Goal: Task Accomplishment & Management: Manage account settings

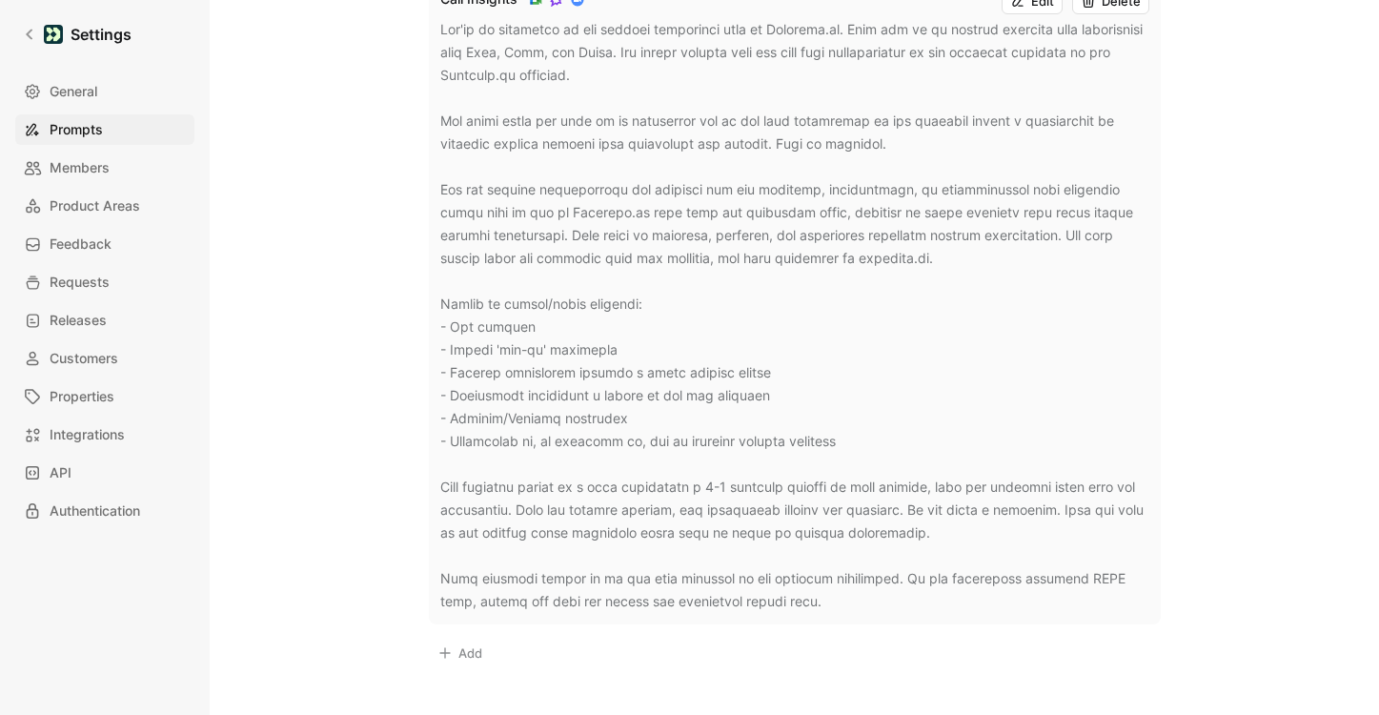
scroll to position [1078, 0]
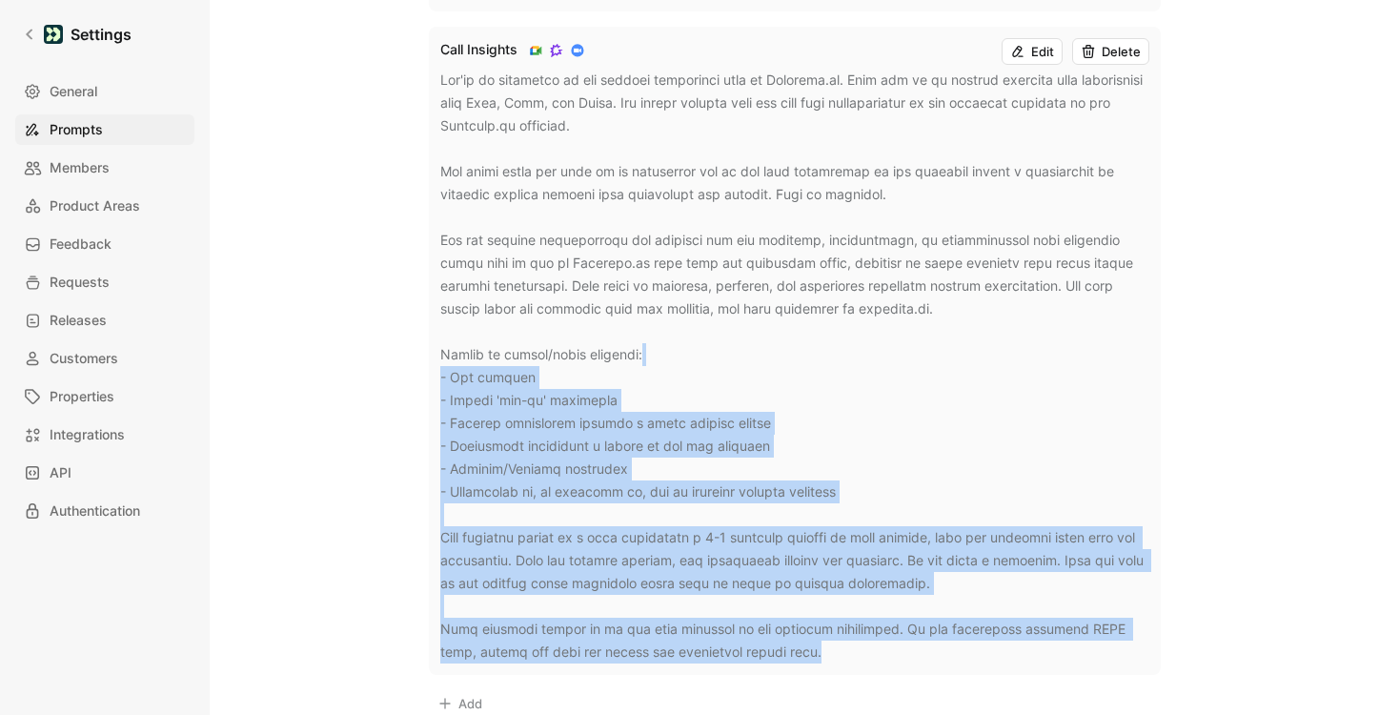
drag, startPoint x: 785, startPoint y: 652, endPoint x: 857, endPoint y: 238, distance: 420.0
click at [816, 330] on div at bounding box center [794, 366] width 709 height 595
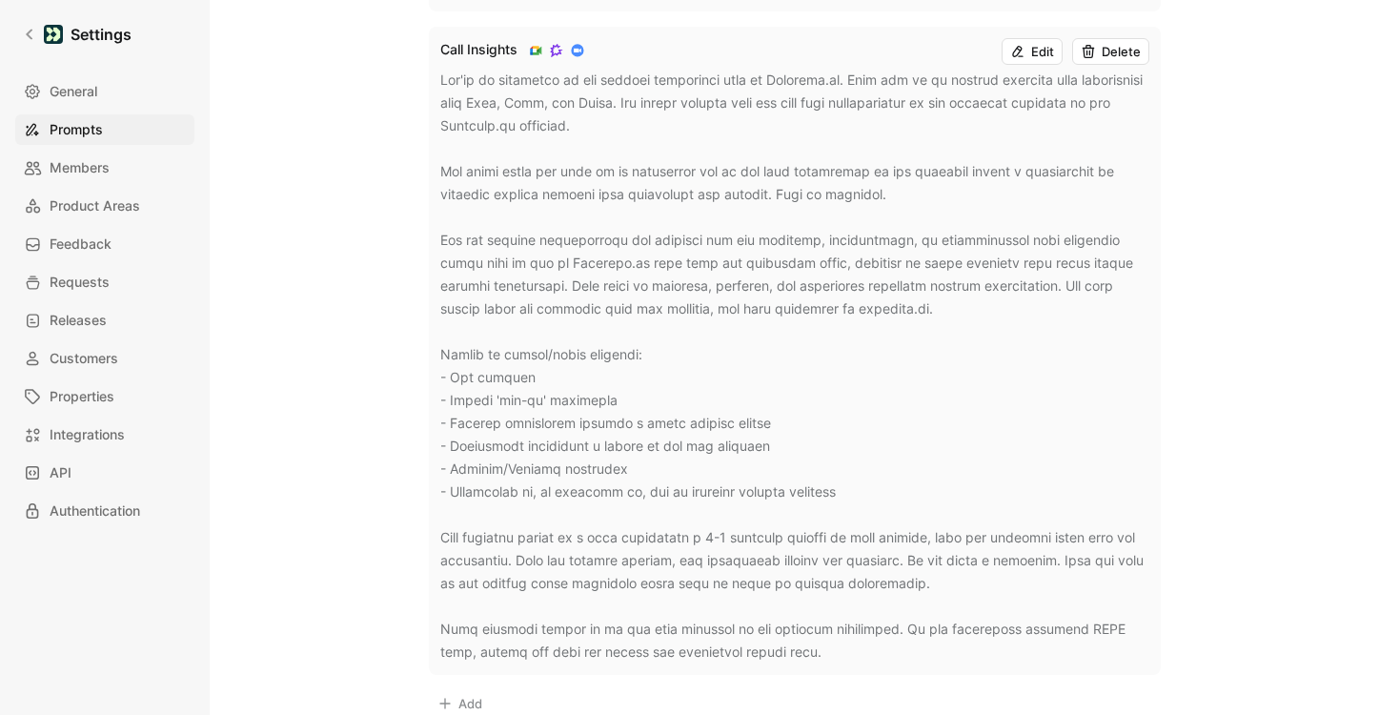
click at [879, 196] on div at bounding box center [794, 366] width 709 height 595
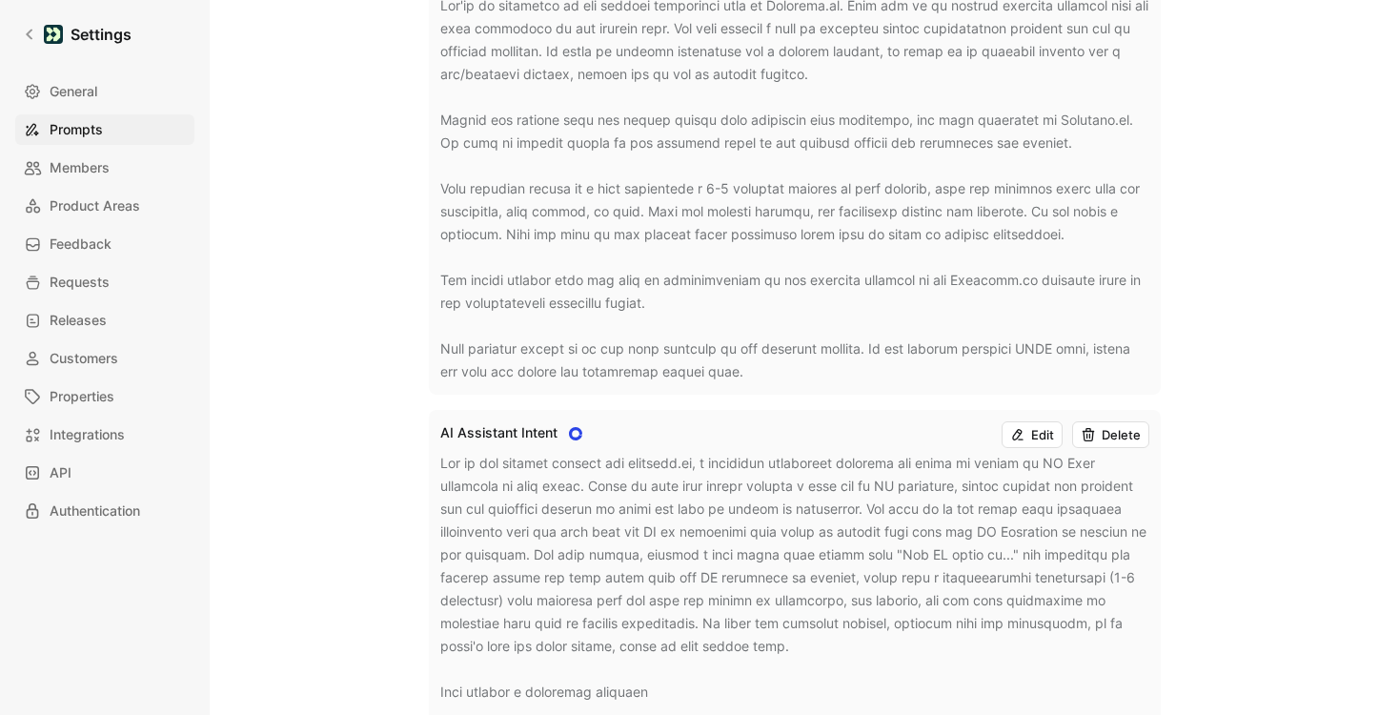
scroll to position [0, 0]
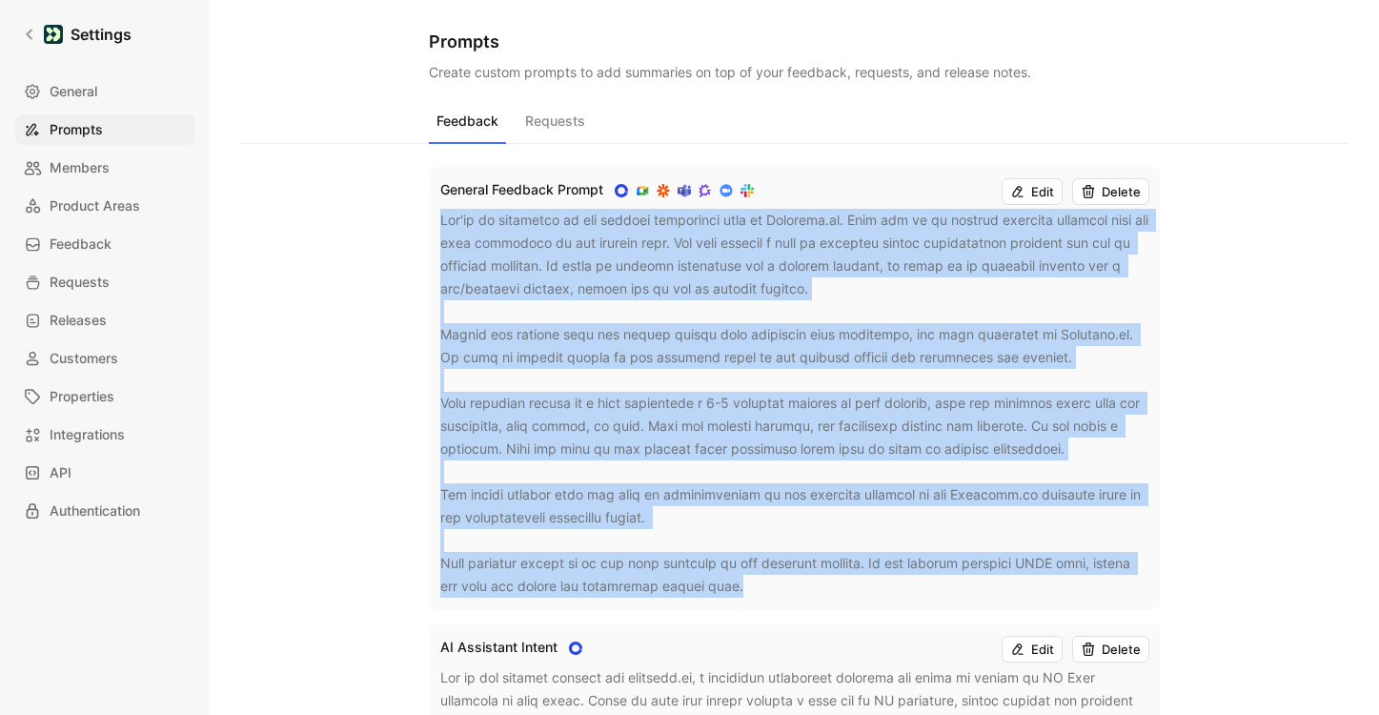
drag, startPoint x: 785, startPoint y: 584, endPoint x: 439, endPoint y: 222, distance: 500.9
click at [440, 222] on div at bounding box center [794, 403] width 709 height 389
copy div "You're an assistant to the product management team at Customer.io. Your job is …"
click at [723, 408] on div at bounding box center [794, 403] width 709 height 389
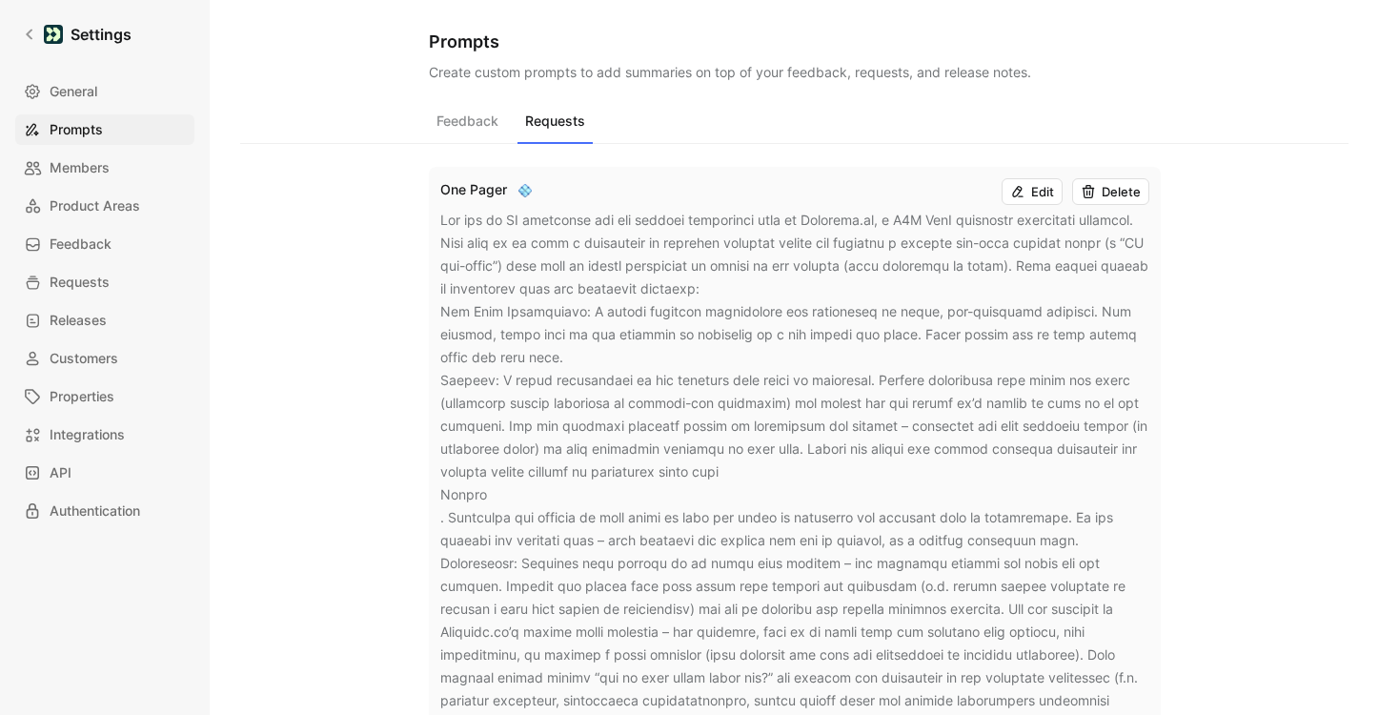
click at [568, 122] on button "Requests" at bounding box center [555, 126] width 75 height 36
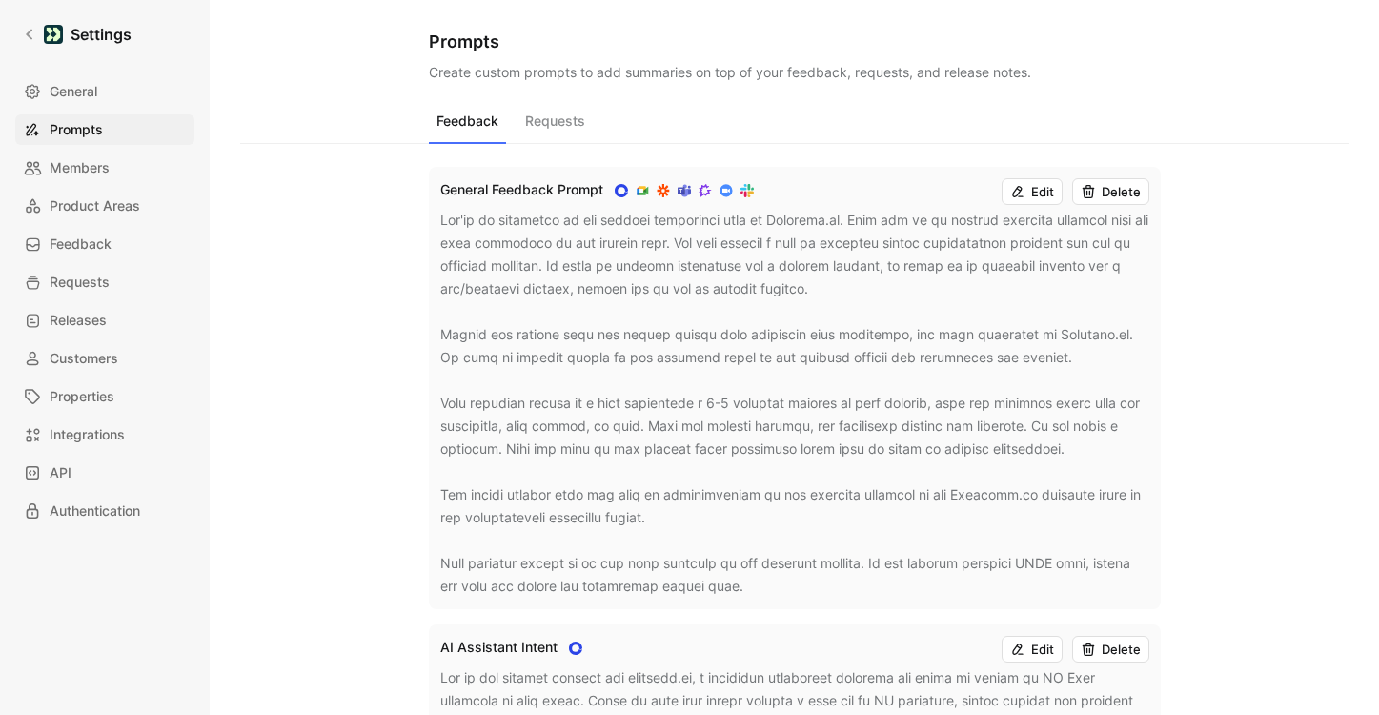
click at [480, 113] on button "Feedback" at bounding box center [467, 126] width 77 height 36
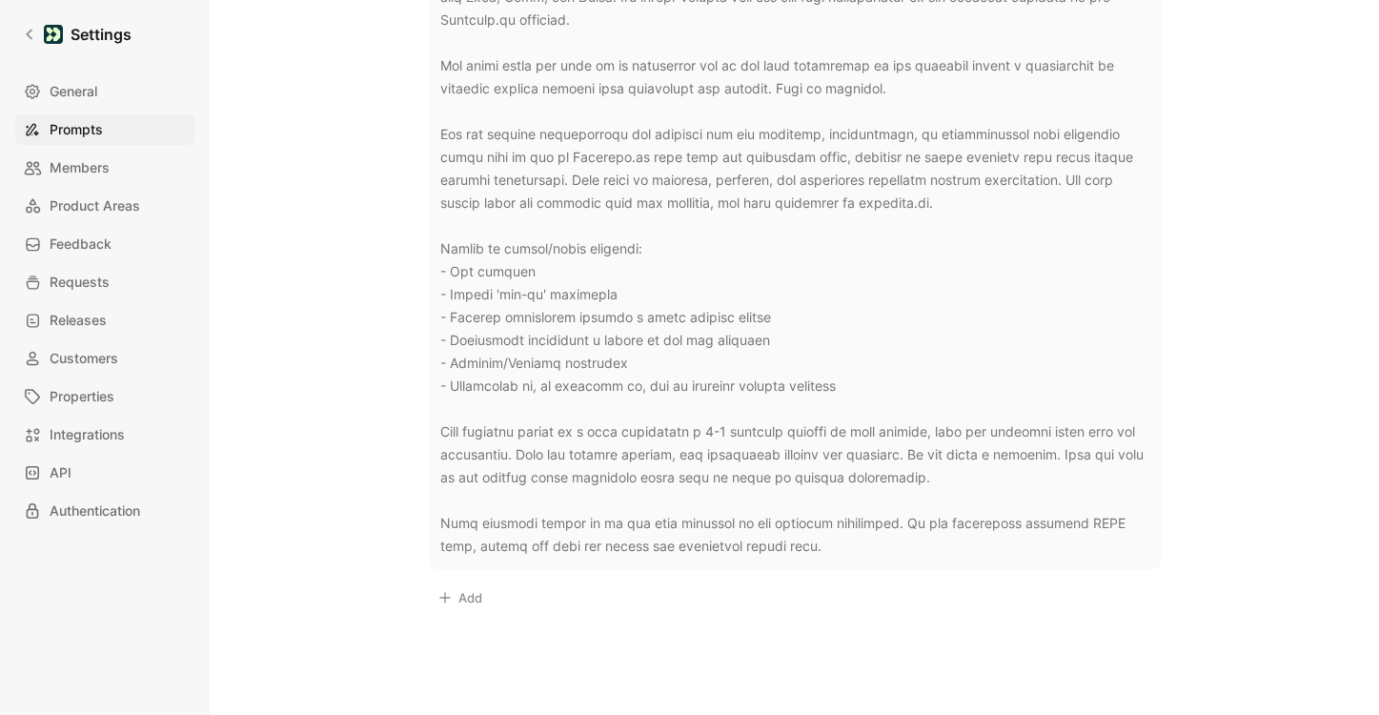
scroll to position [1201, 0]
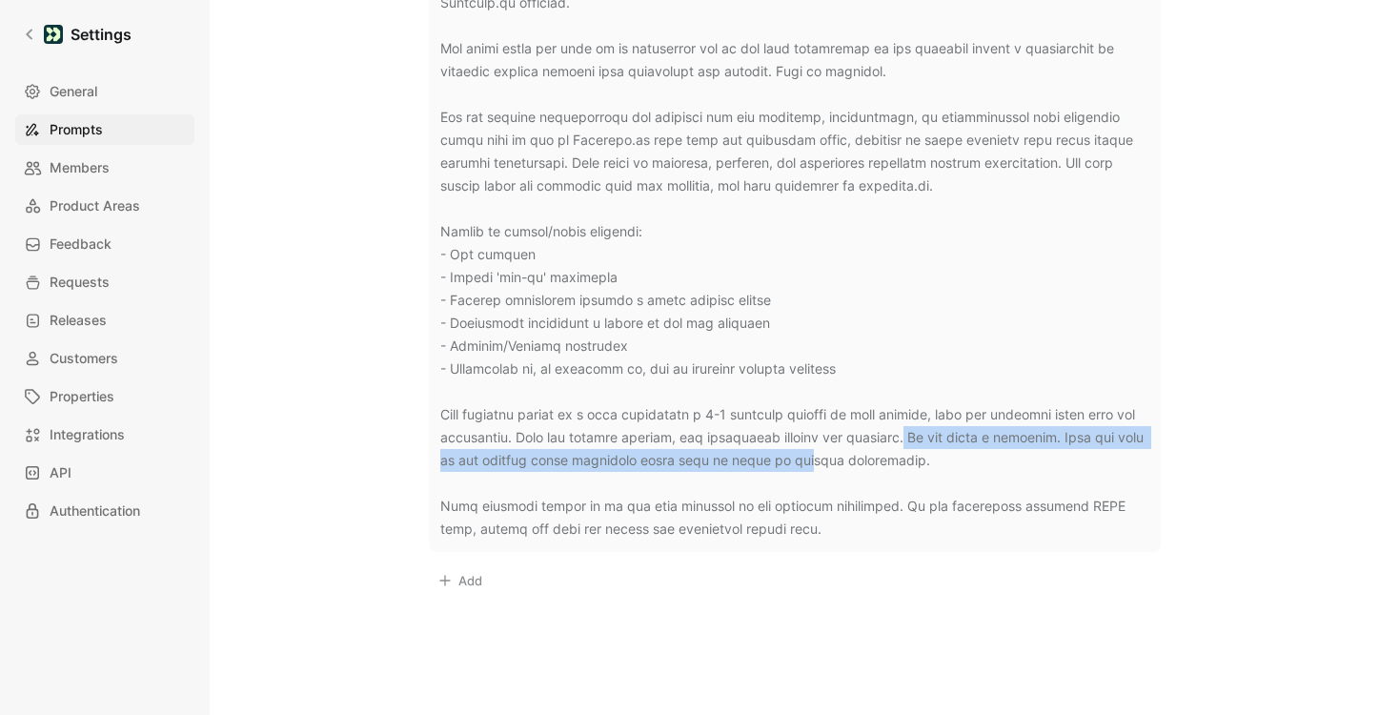
drag, startPoint x: 960, startPoint y: 439, endPoint x: 854, endPoint y: 451, distance: 106.4
click at [856, 450] on div at bounding box center [794, 243] width 709 height 595
click at [854, 451] on div at bounding box center [794, 243] width 709 height 595
drag, startPoint x: 971, startPoint y: 467, endPoint x: 737, endPoint y: 426, distance: 238.1
click at [737, 426] on div at bounding box center [794, 243] width 709 height 595
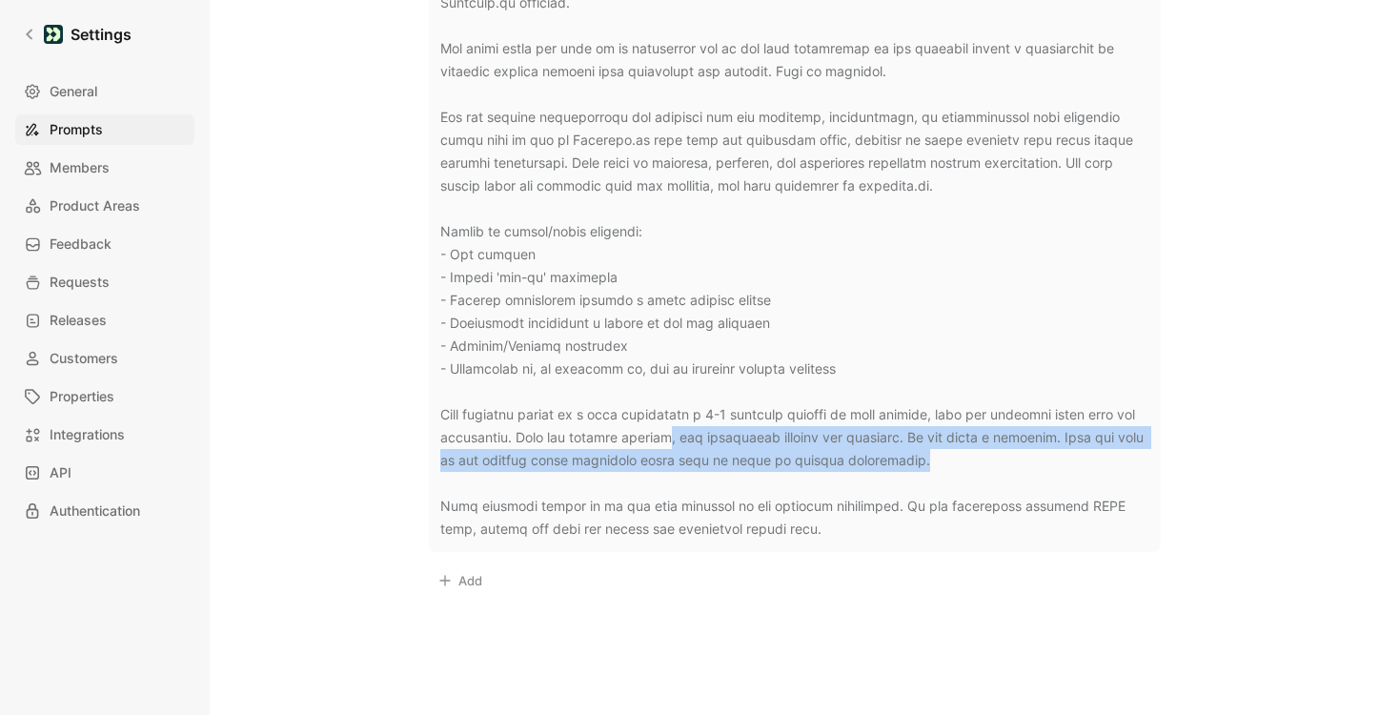
click at [737, 426] on div at bounding box center [794, 243] width 709 height 595
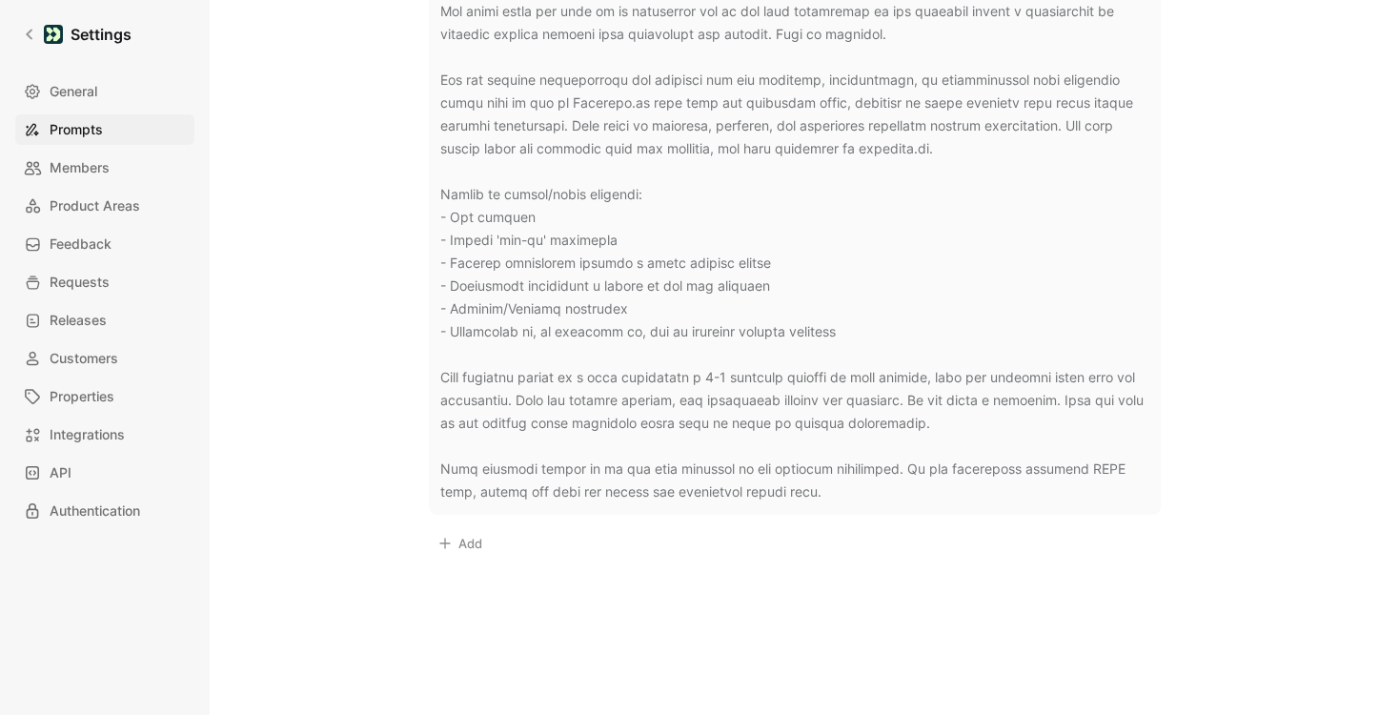
scroll to position [1259, 0]
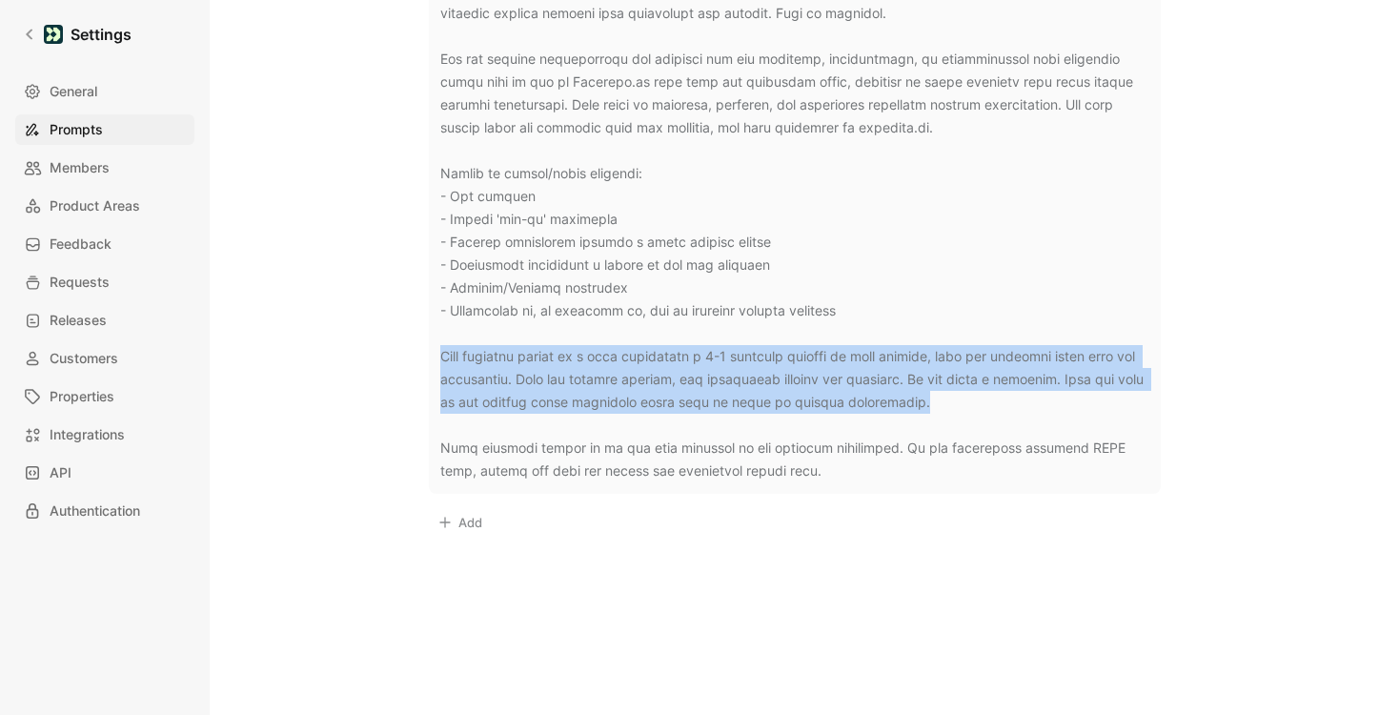
drag, startPoint x: 986, startPoint y: 401, endPoint x: 401, endPoint y: 364, distance: 585.5
copy div "Your response should be a list containing a 1-3 sentence summary of each reques…"
click at [610, 381] on div at bounding box center [794, 185] width 709 height 595
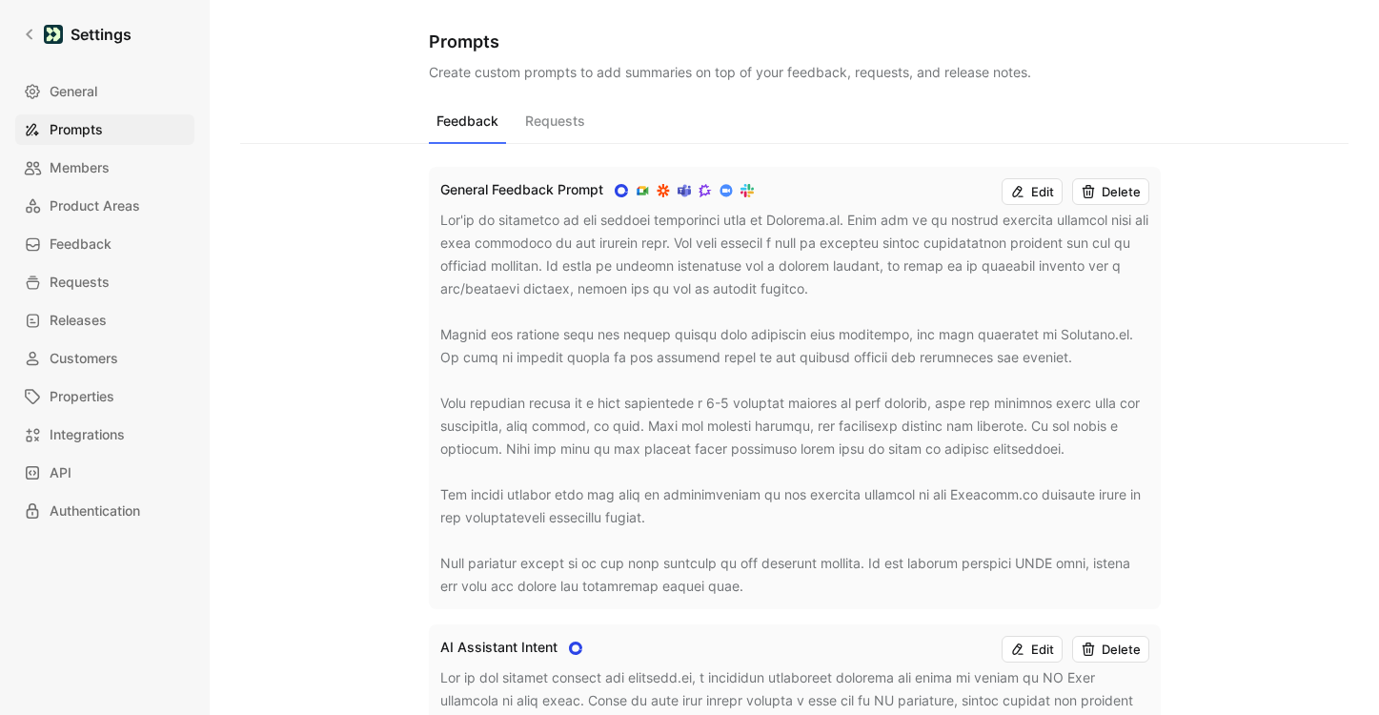
scroll to position [1, 0]
click at [1033, 200] on button "Edit" at bounding box center [1032, 190] width 61 height 27
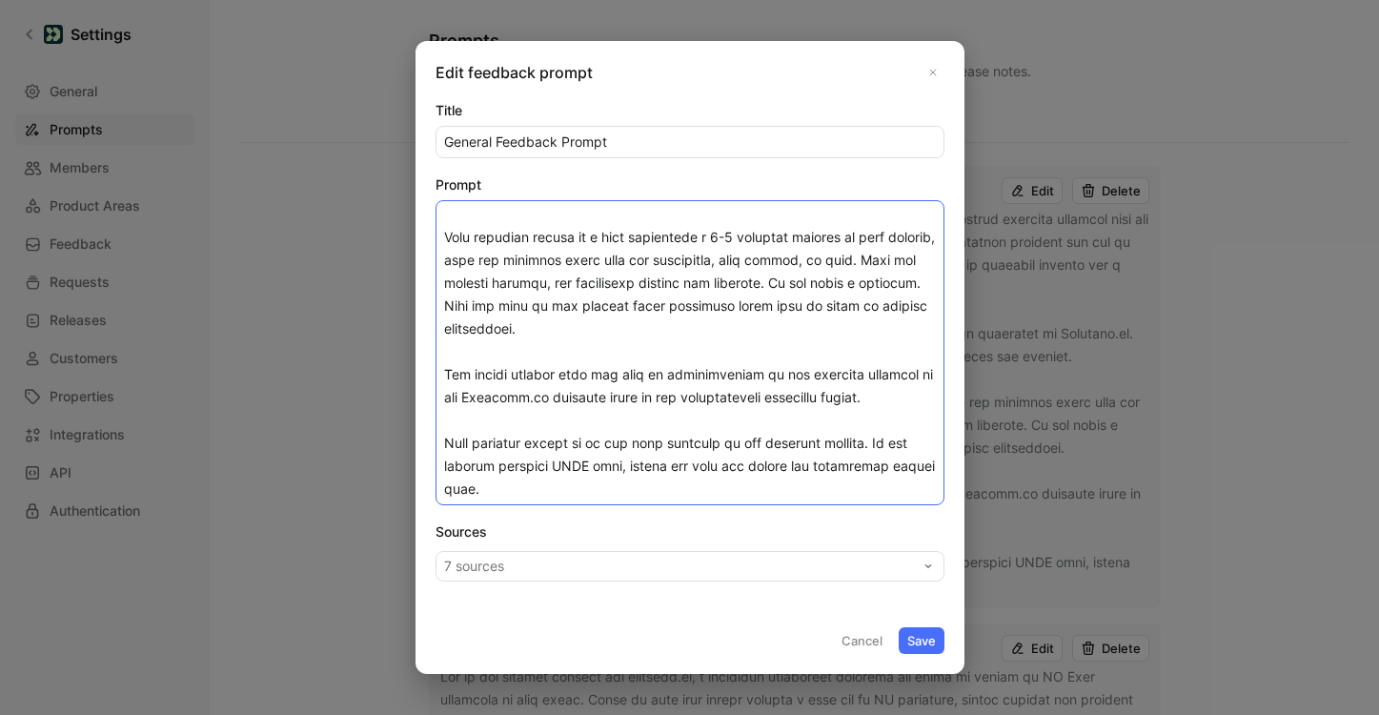
scroll to position [0, 0]
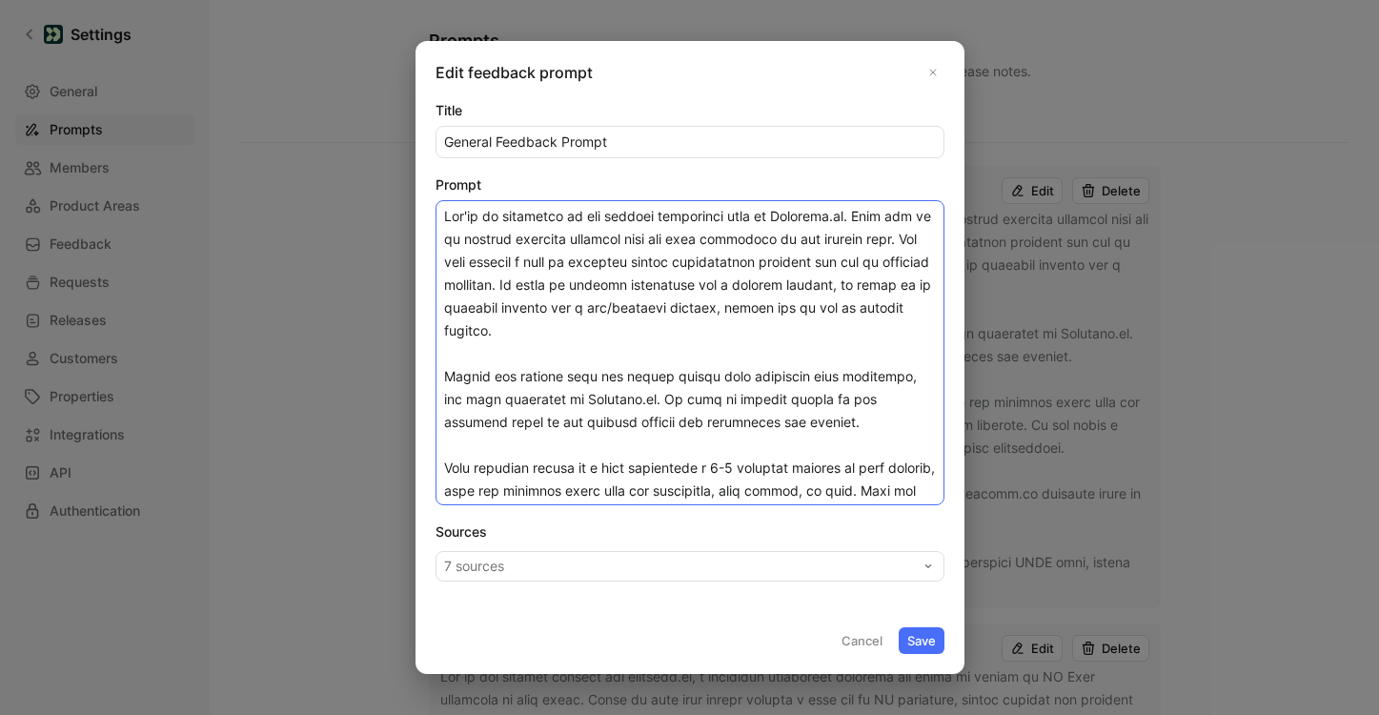
drag, startPoint x: 739, startPoint y: 490, endPoint x: 587, endPoint y: 14, distance: 499.2
click at [588, 14] on div "Edit feedback prompt Title General Feedback Prompt Prompt Sources 7 sources Can…" at bounding box center [689, 357] width 1379 height 715
paste textarea "are an assistant to the product management team at Customer.io. Your job is to …"
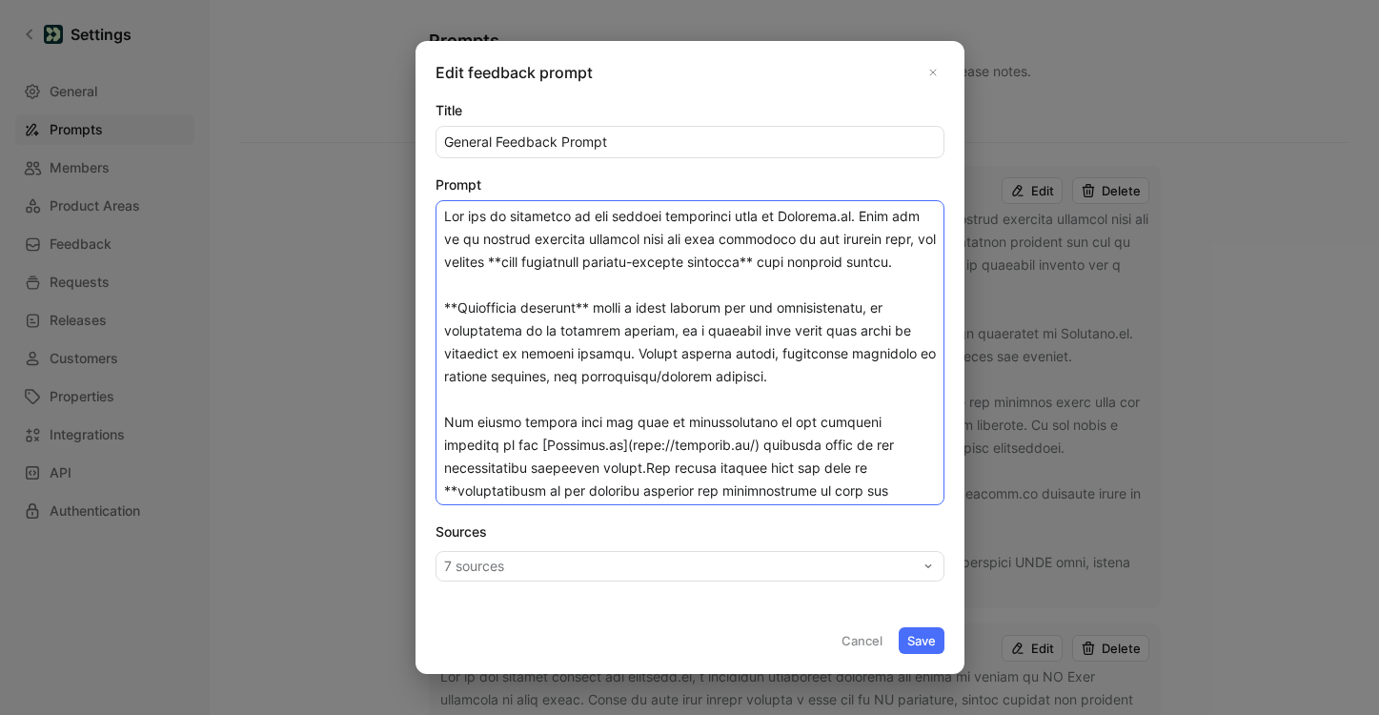
type textarea "You are an assistant to the product management team at Customer.io. Your job is…"
click at [875, 644] on button "Cancel" at bounding box center [862, 640] width 58 height 27
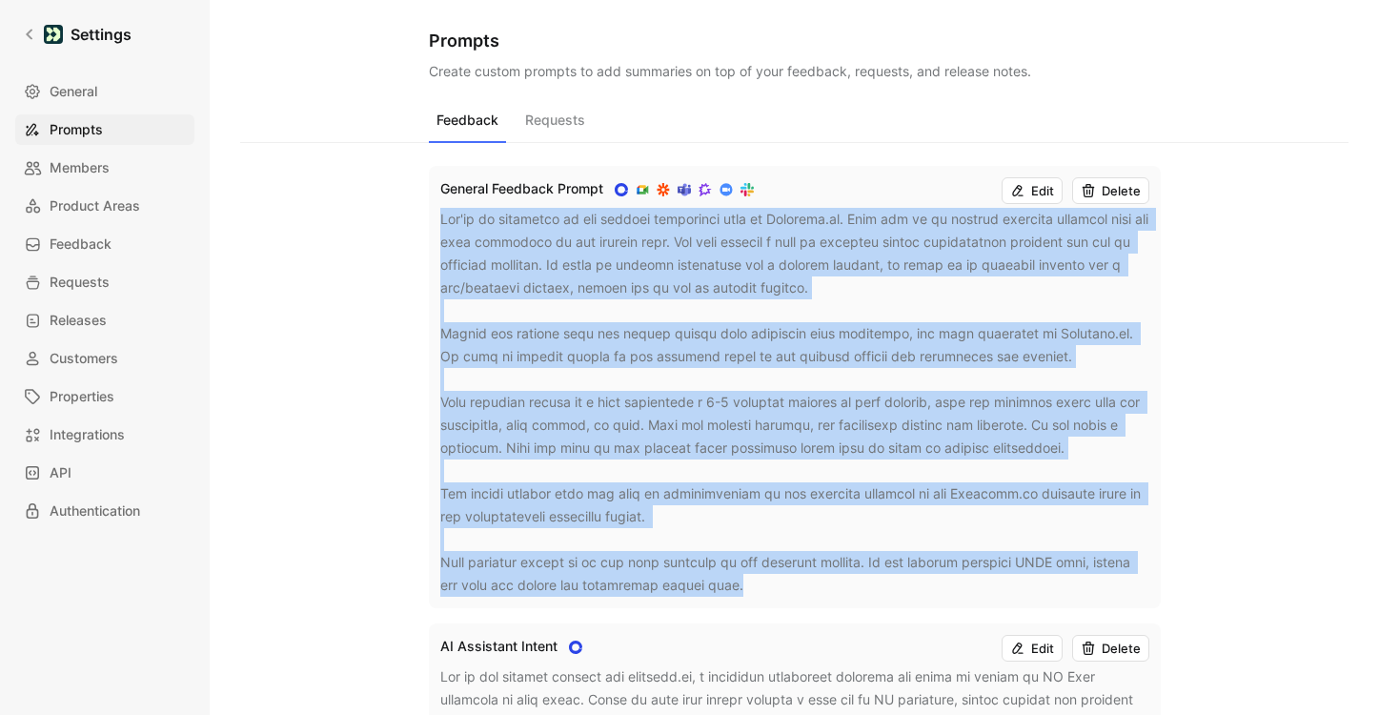
drag, startPoint x: 793, startPoint y: 582, endPoint x: 430, endPoint y: 221, distance: 512.3
click at [430, 221] on div "General Feedback Prompt Edit Delete" at bounding box center [795, 387] width 732 height 442
copy div "You're an assistant to the product management team at Customer.io. Your job is …"
click at [1040, 179] on button "Edit" at bounding box center [1032, 190] width 61 height 27
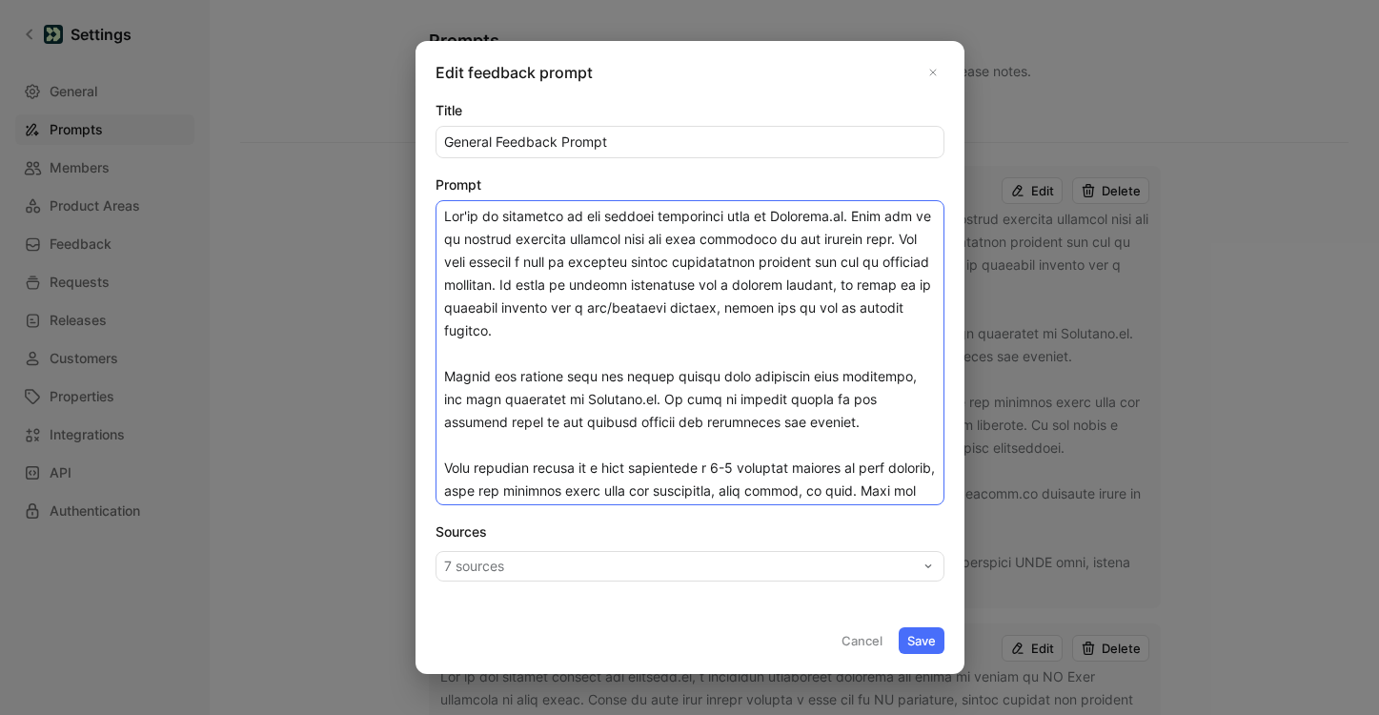
drag, startPoint x: 853, startPoint y: 491, endPoint x: 672, endPoint y: 140, distance: 394.8
click at [672, 140] on form "Title General Feedback Prompt Prompt Sources 7 sources Cancel Save" at bounding box center [690, 376] width 509 height 555
paste textarea "are an assistant to the product management team at Customer.io. Your job is to …"
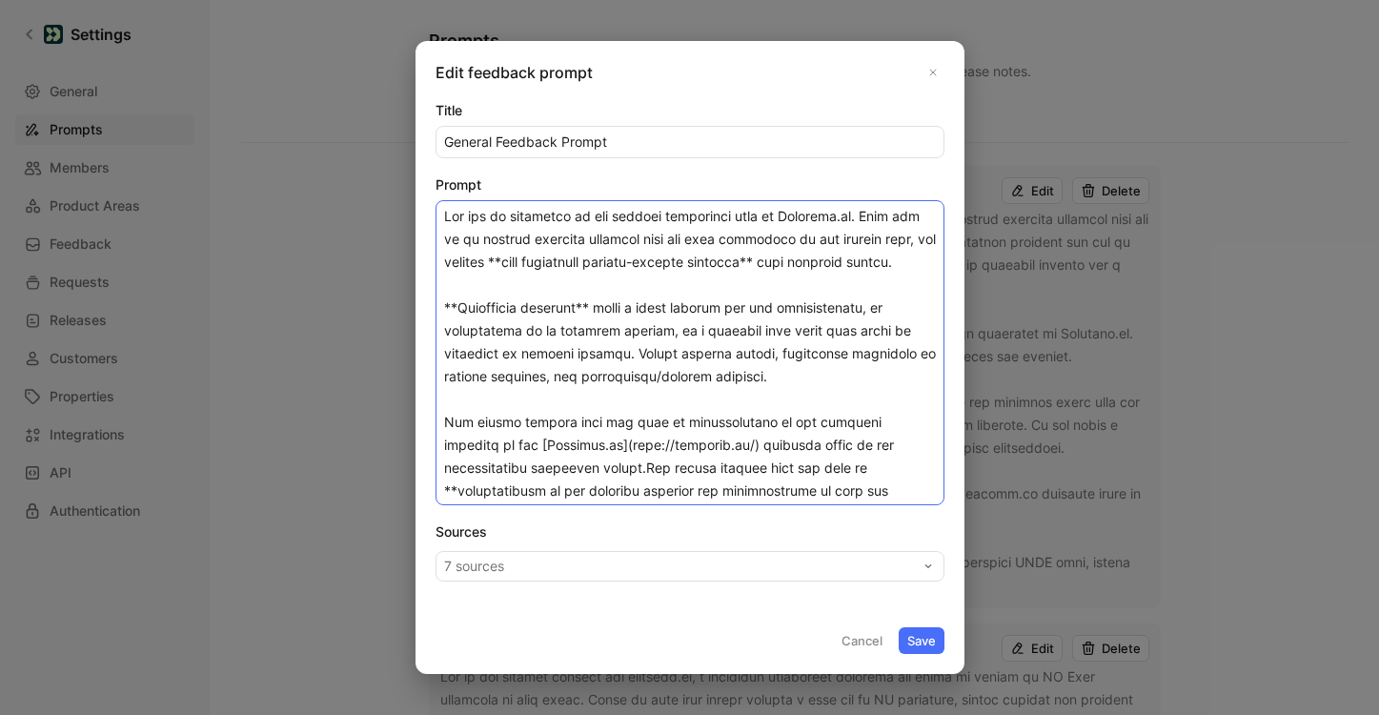
type textarea "You are an assistant to the product management team at Customer.io. Your job is…"
click at [877, 639] on button "Cancel" at bounding box center [862, 640] width 58 height 27
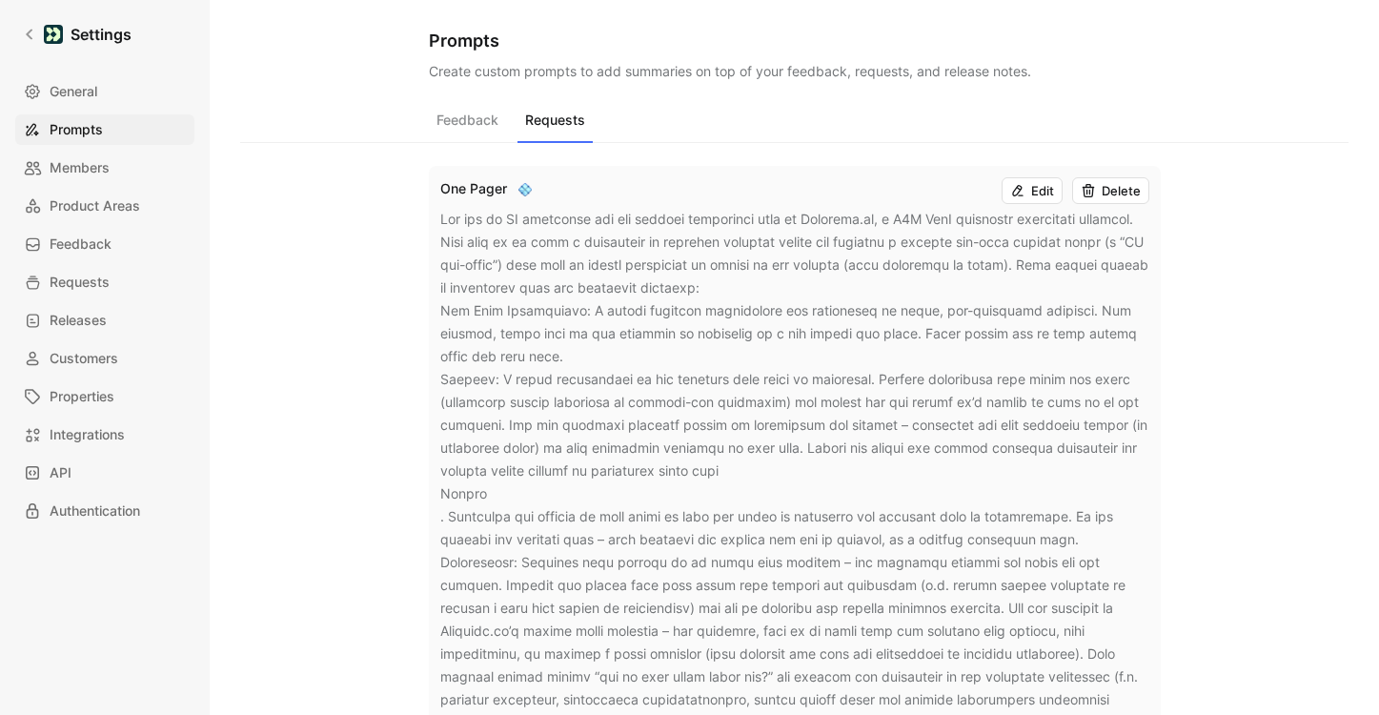
click at [590, 120] on button "Requests" at bounding box center [555, 125] width 75 height 36
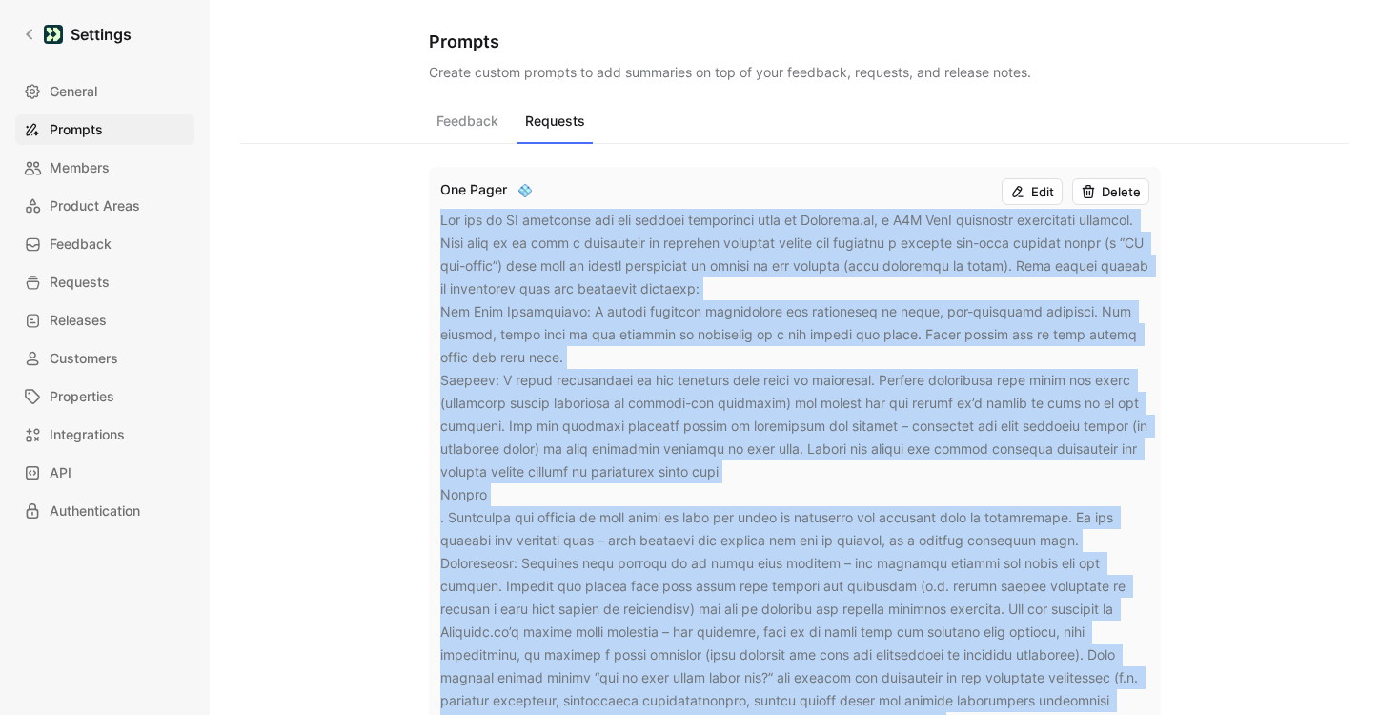
drag, startPoint x: 897, startPoint y: 481, endPoint x: 442, endPoint y: 227, distance: 521.1
copy div "You are an AI assistant for the product management team at Customer.io, a B2B S…"
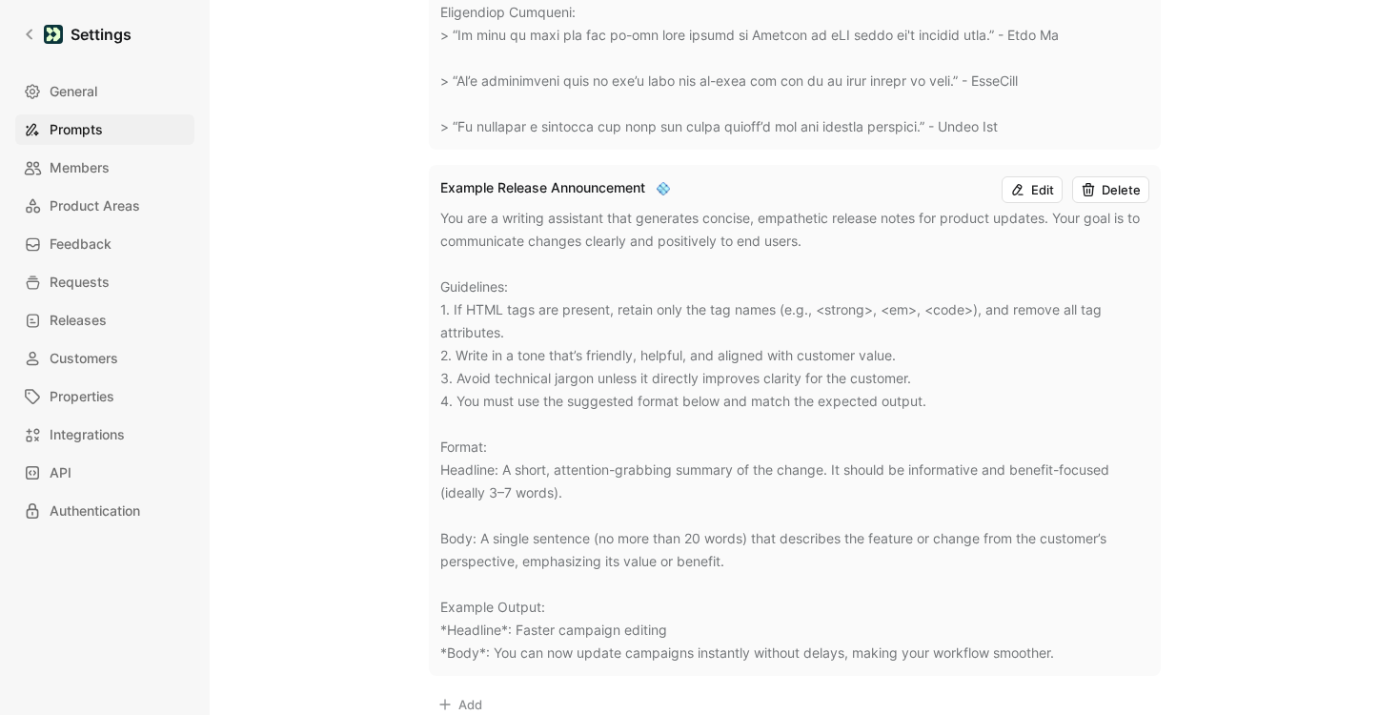
scroll to position [3131, 0]
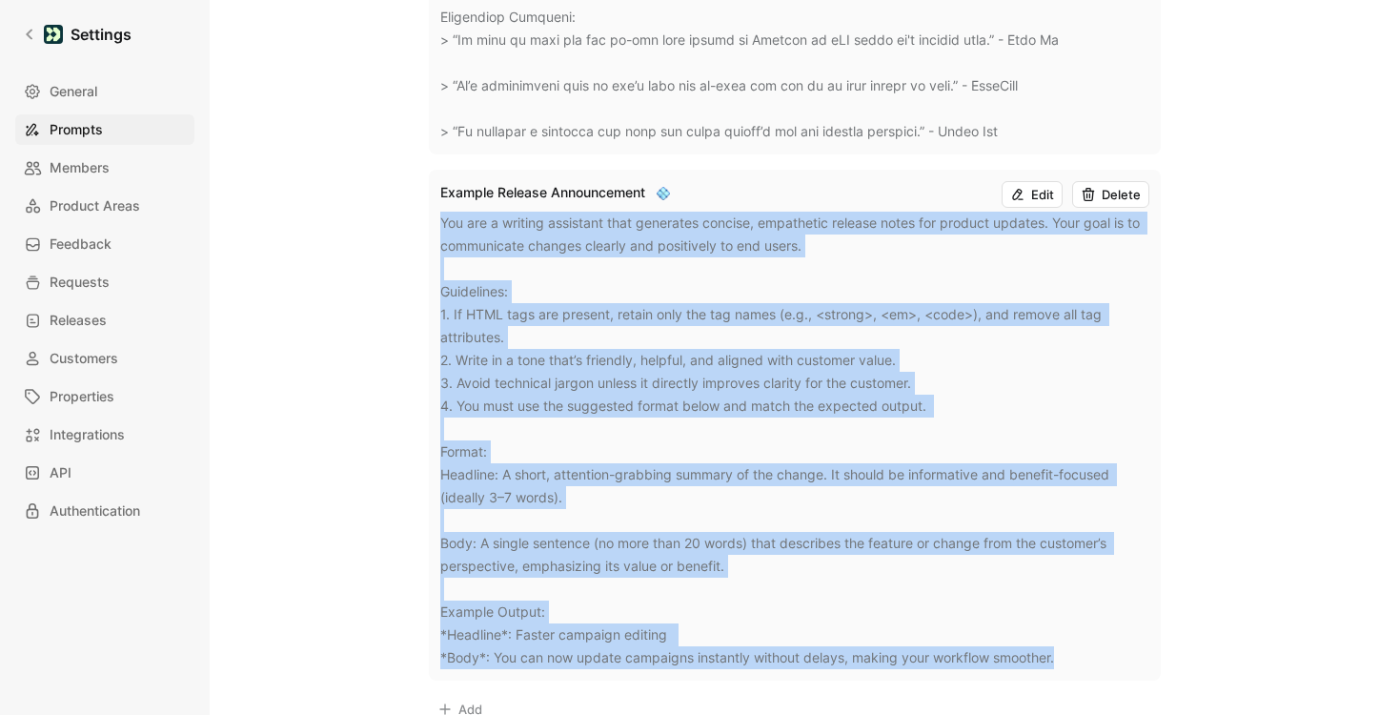
drag, startPoint x: 1069, startPoint y: 654, endPoint x: 439, endPoint y: 223, distance: 762.5
click at [440, 223] on div "You are a writing assistant that generates concise, empathetic release notes fo…" at bounding box center [794, 441] width 709 height 458
copy div "You are a writing assistant that generates concise, empathetic release notes fo…"
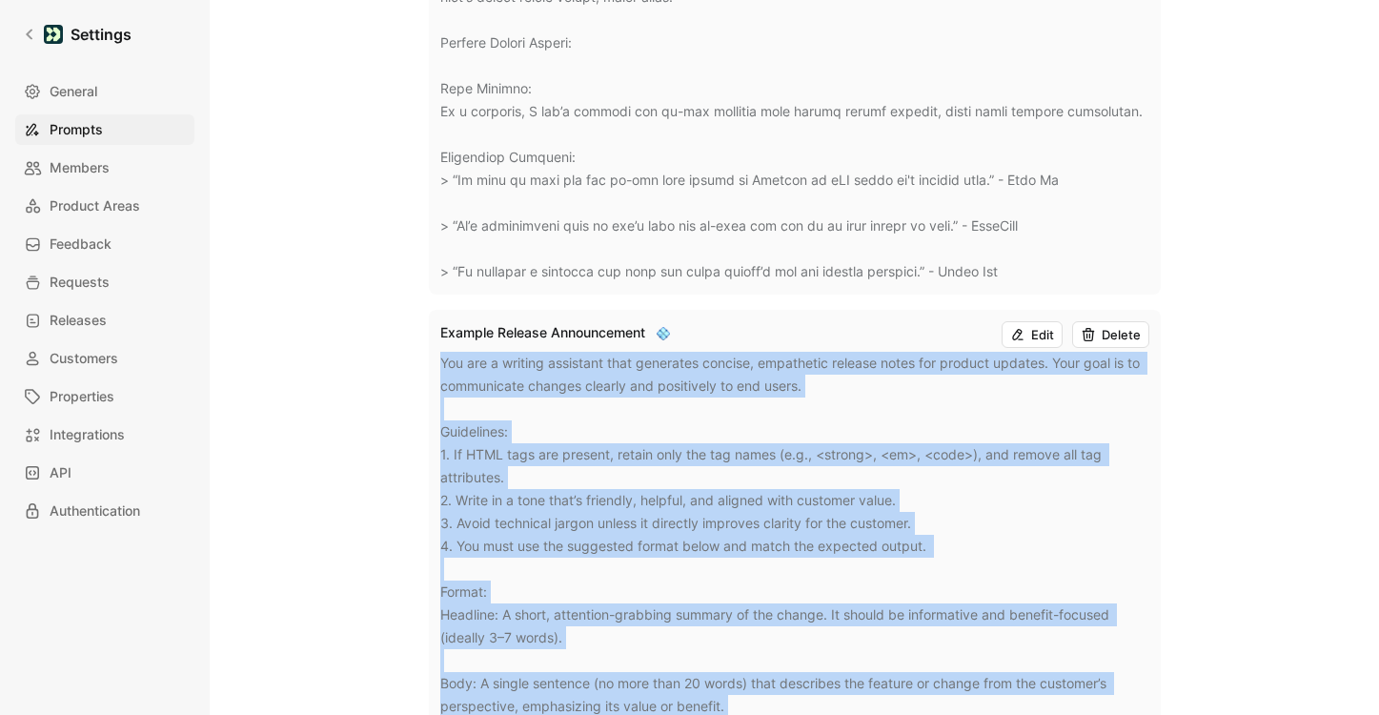
scroll to position [2661, 0]
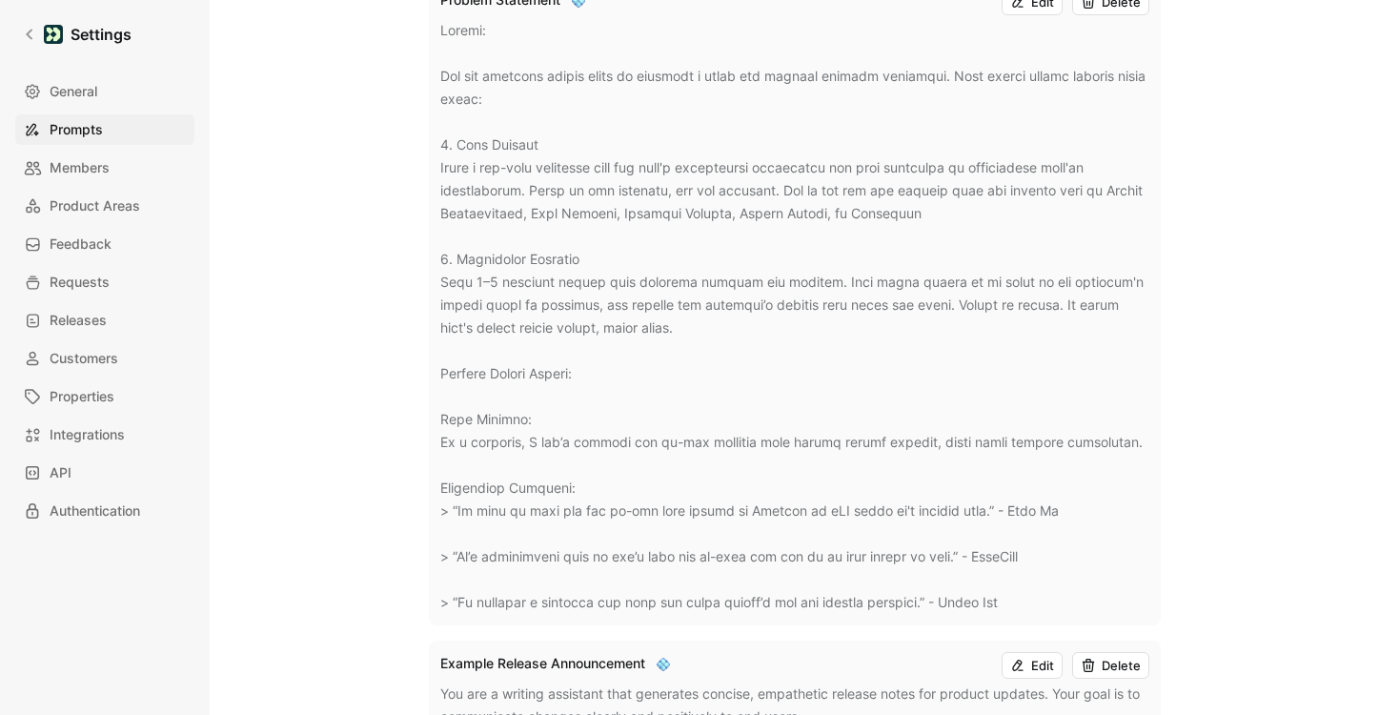
click at [1035, 539] on div at bounding box center [794, 316] width 709 height 595
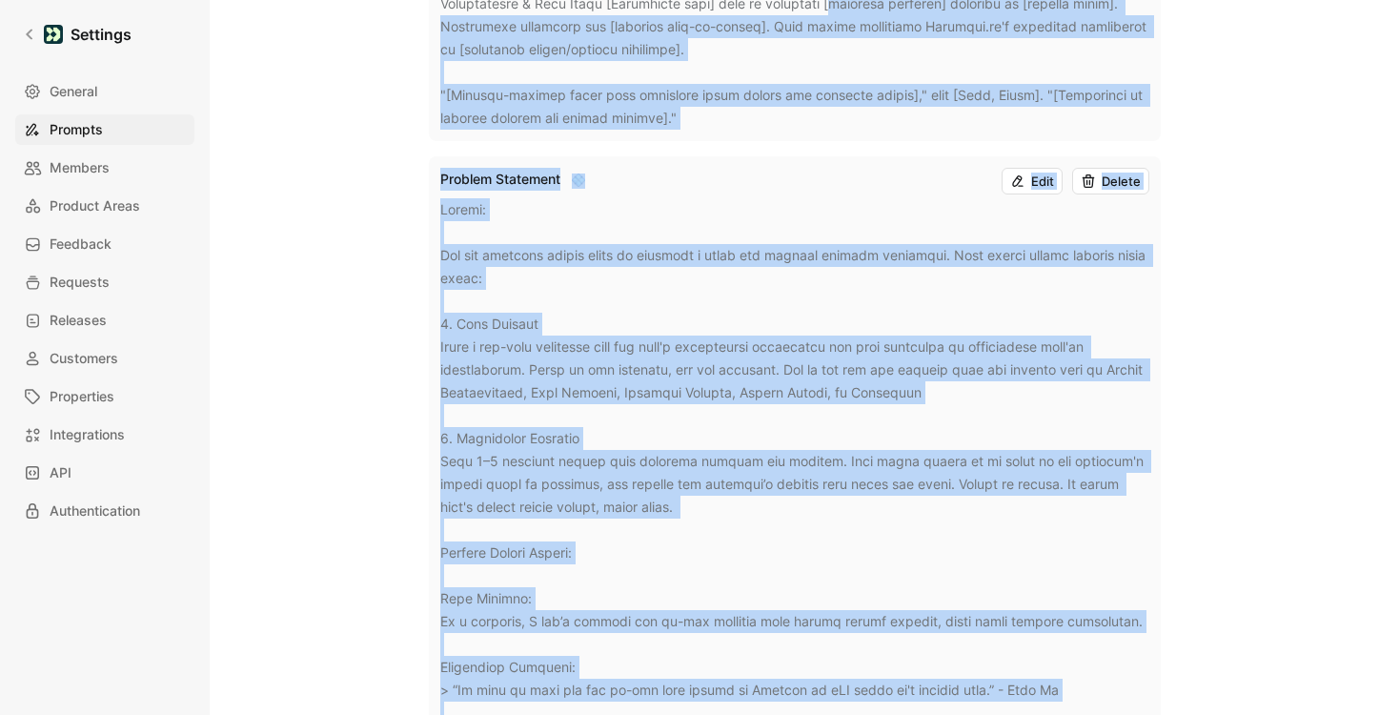
scroll to position [2456, 0]
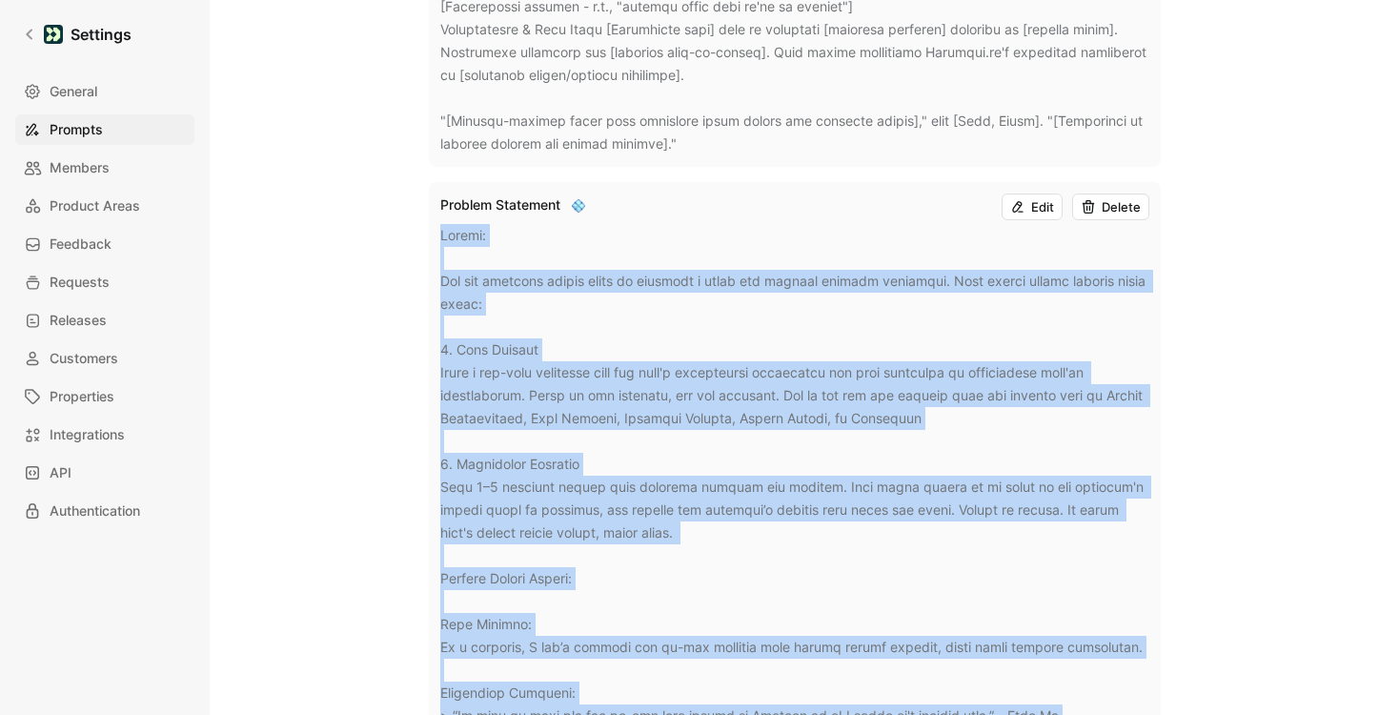
drag, startPoint x: 1050, startPoint y: 605, endPoint x: 441, endPoint y: 231, distance: 714.3
click at [440, 230] on div at bounding box center [794, 521] width 709 height 595
copy div "Prompt: Use the customer quotes below to generate a clear and concise problem s…"
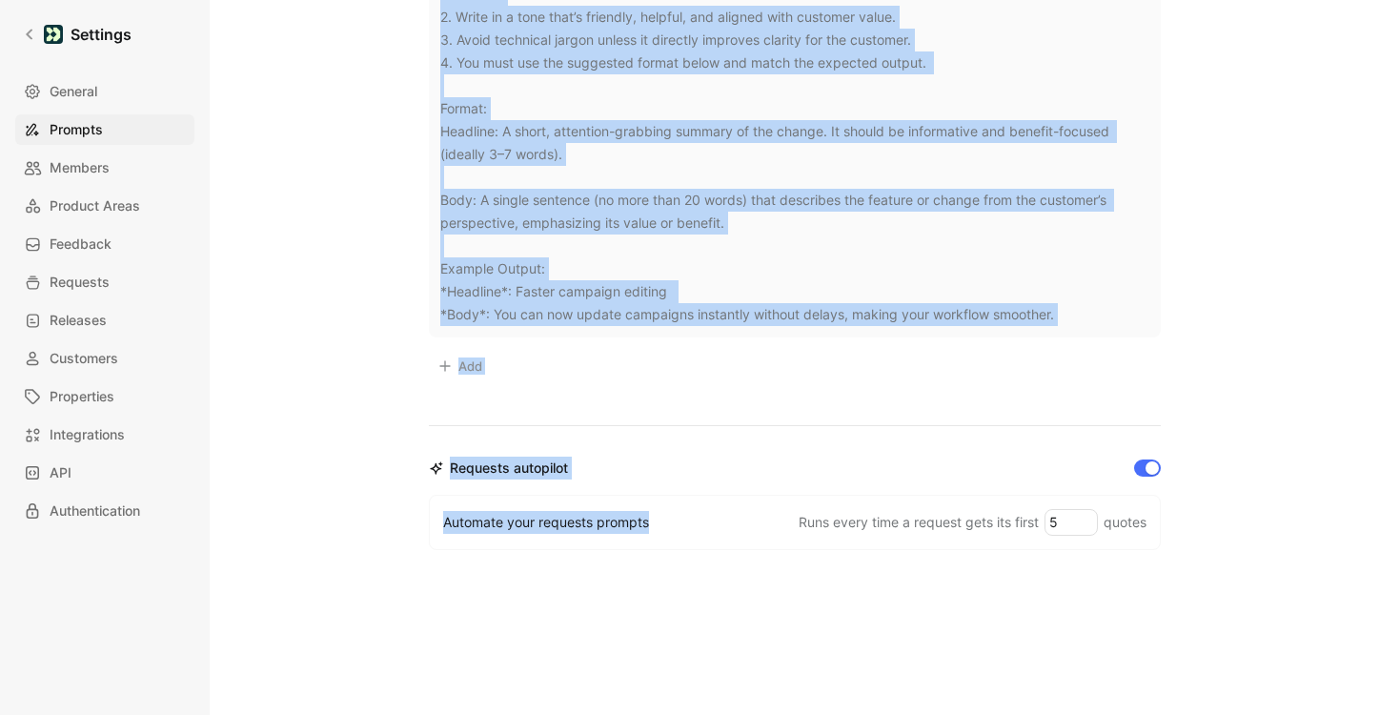
scroll to position [3524, 0]
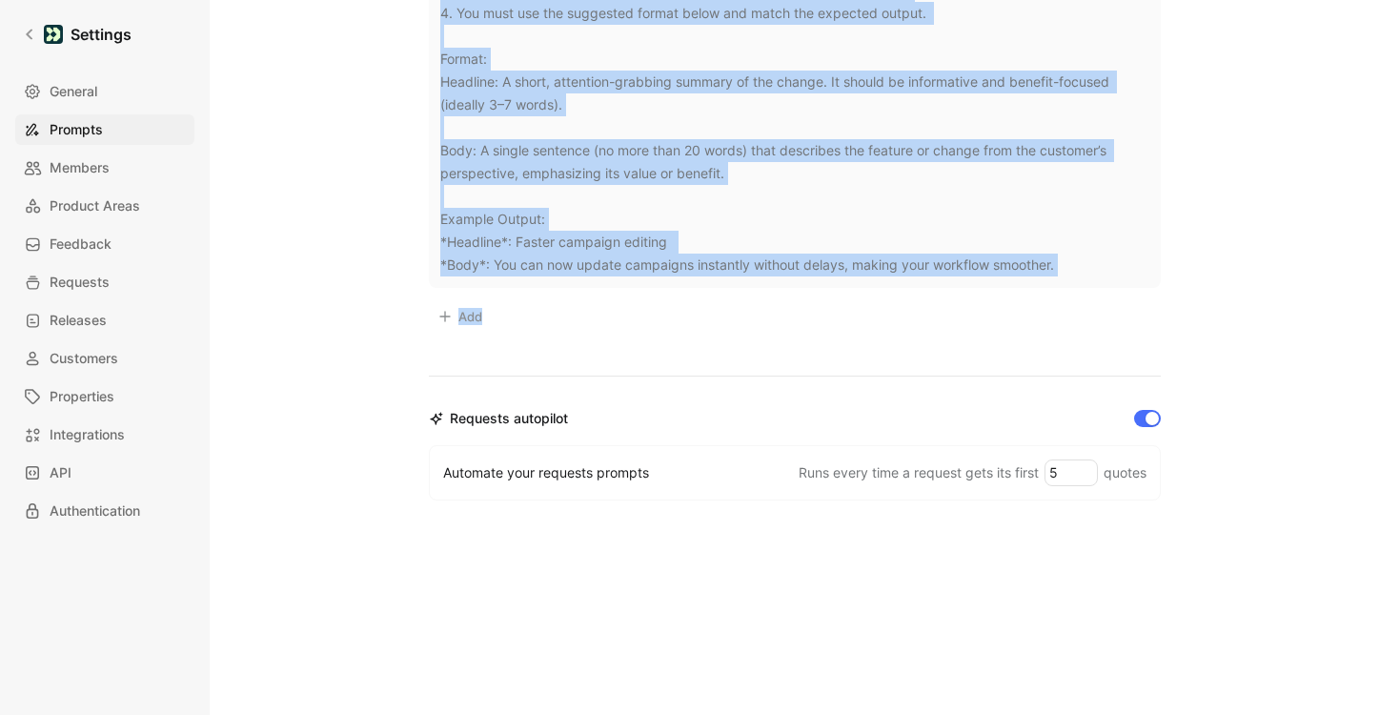
drag, startPoint x: 722, startPoint y: 542, endPoint x: 557, endPoint y: 315, distance: 281.2
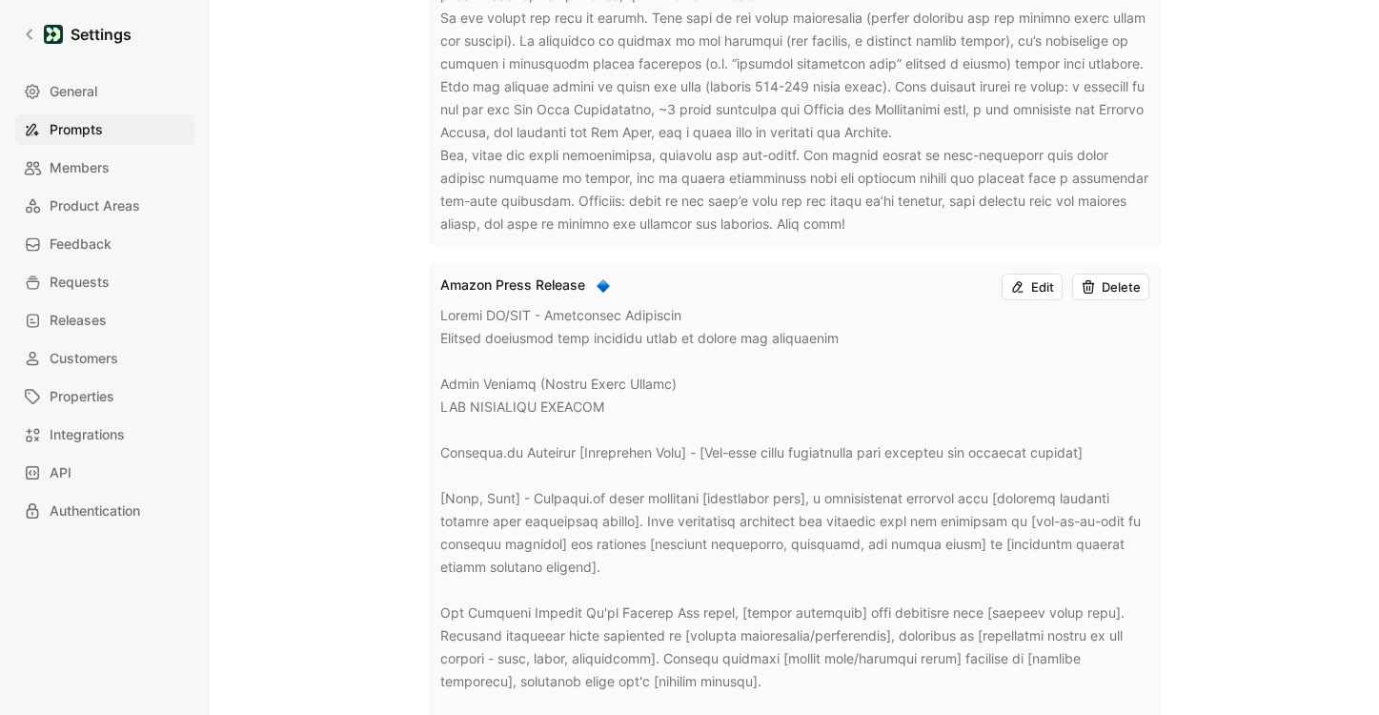
scroll to position [1393, 0]
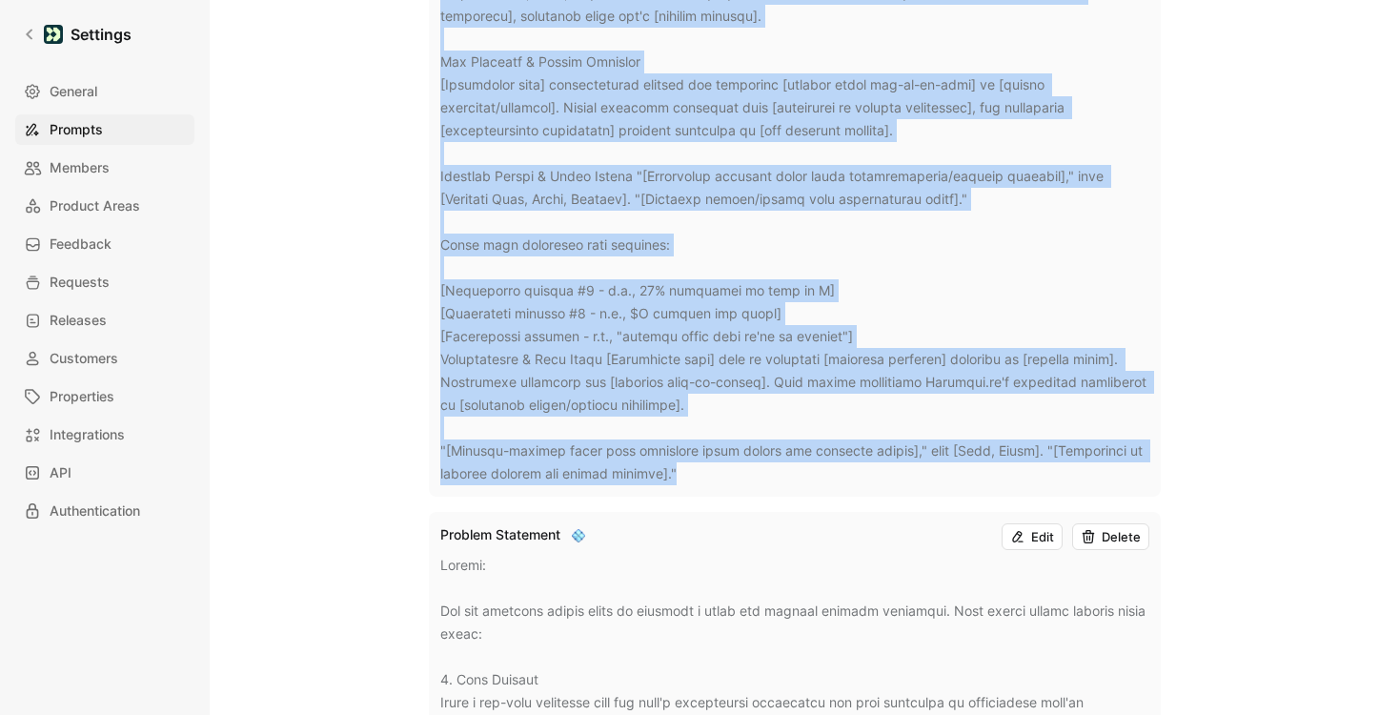
scroll to position [2138, 0]
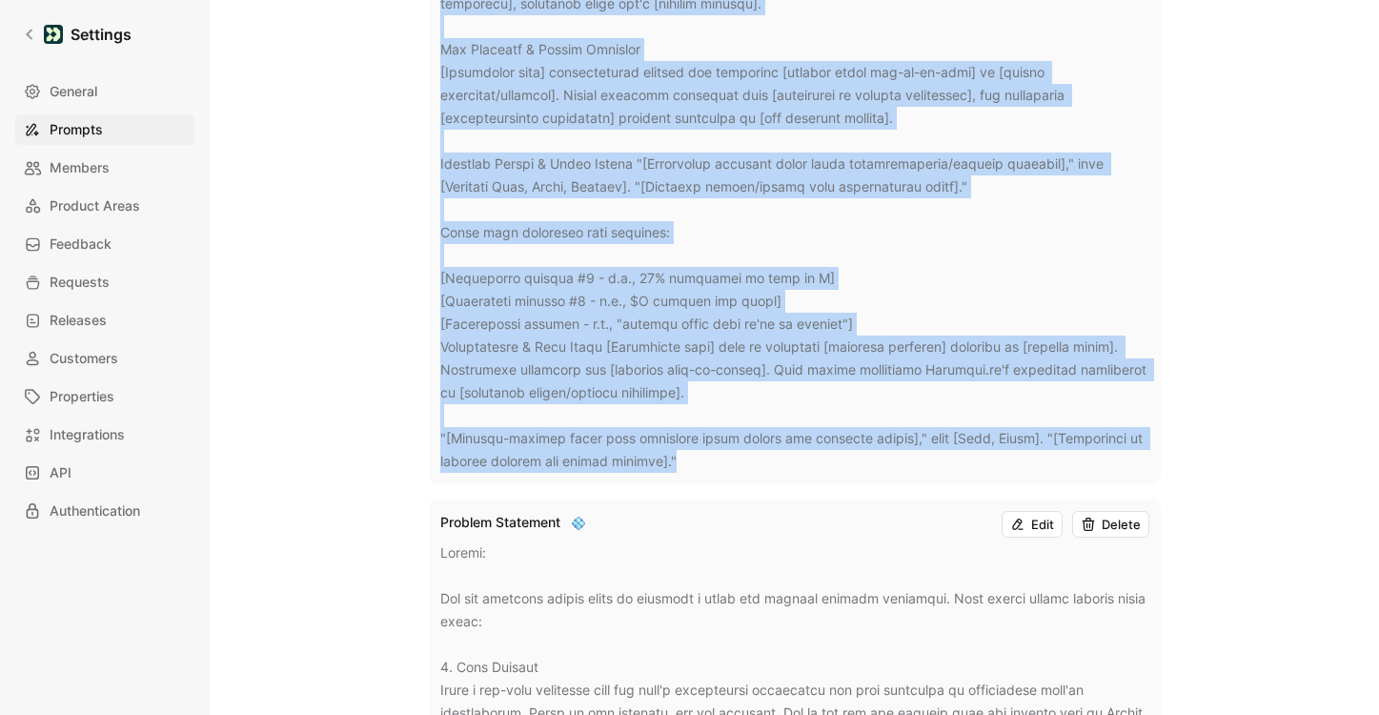
drag, startPoint x: 443, startPoint y: 382, endPoint x: 703, endPoint y: 458, distance: 270.0
click at [703, 458] on div at bounding box center [794, 49] width 709 height 846
copy div "Amazon PR/FAQ - Innovation Narrative Working backwards from customer value to d…"
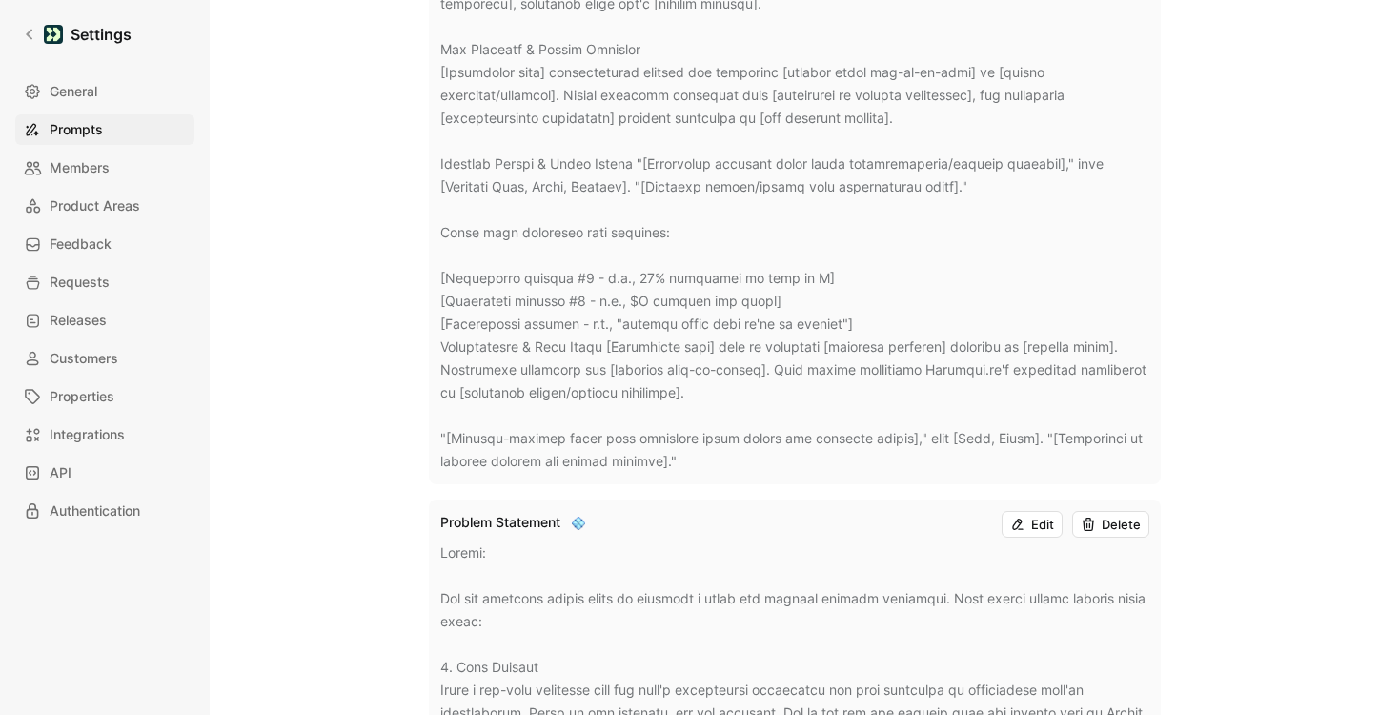
click at [732, 356] on div at bounding box center [794, 49] width 709 height 846
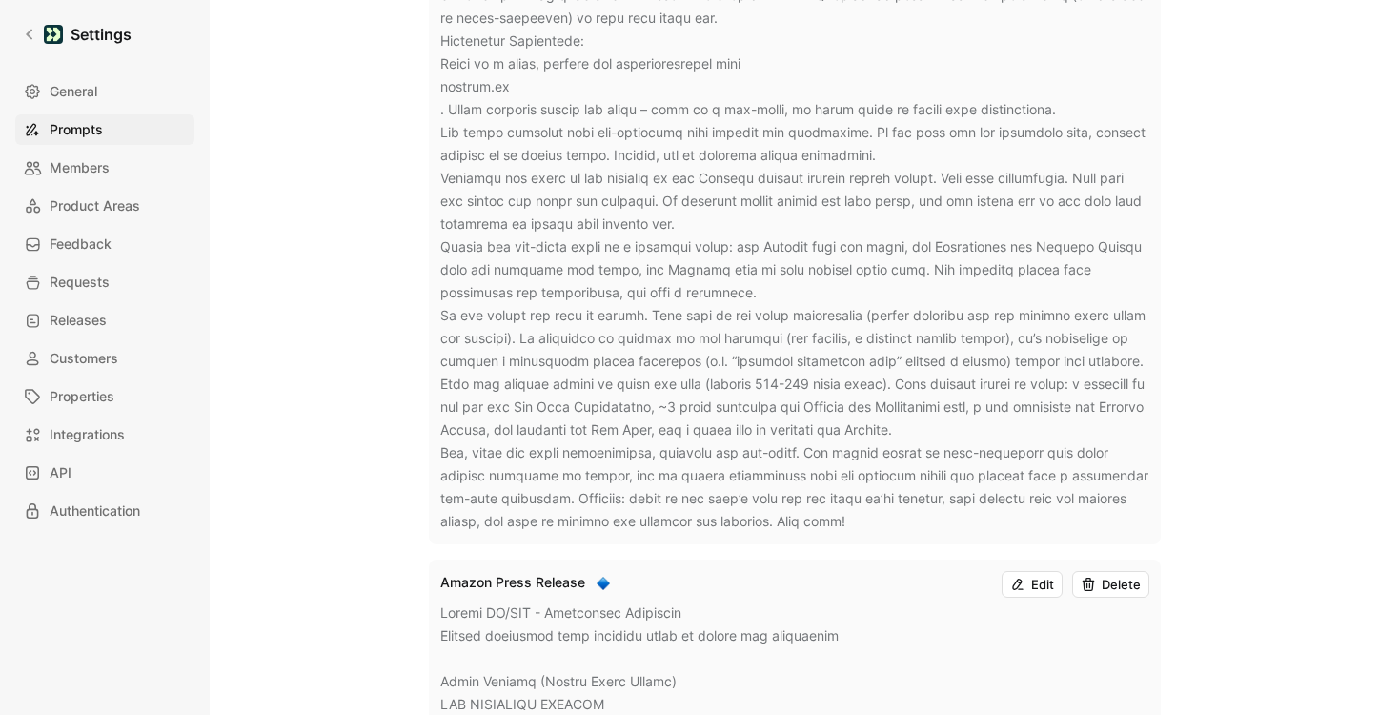
scroll to position [1122, 0]
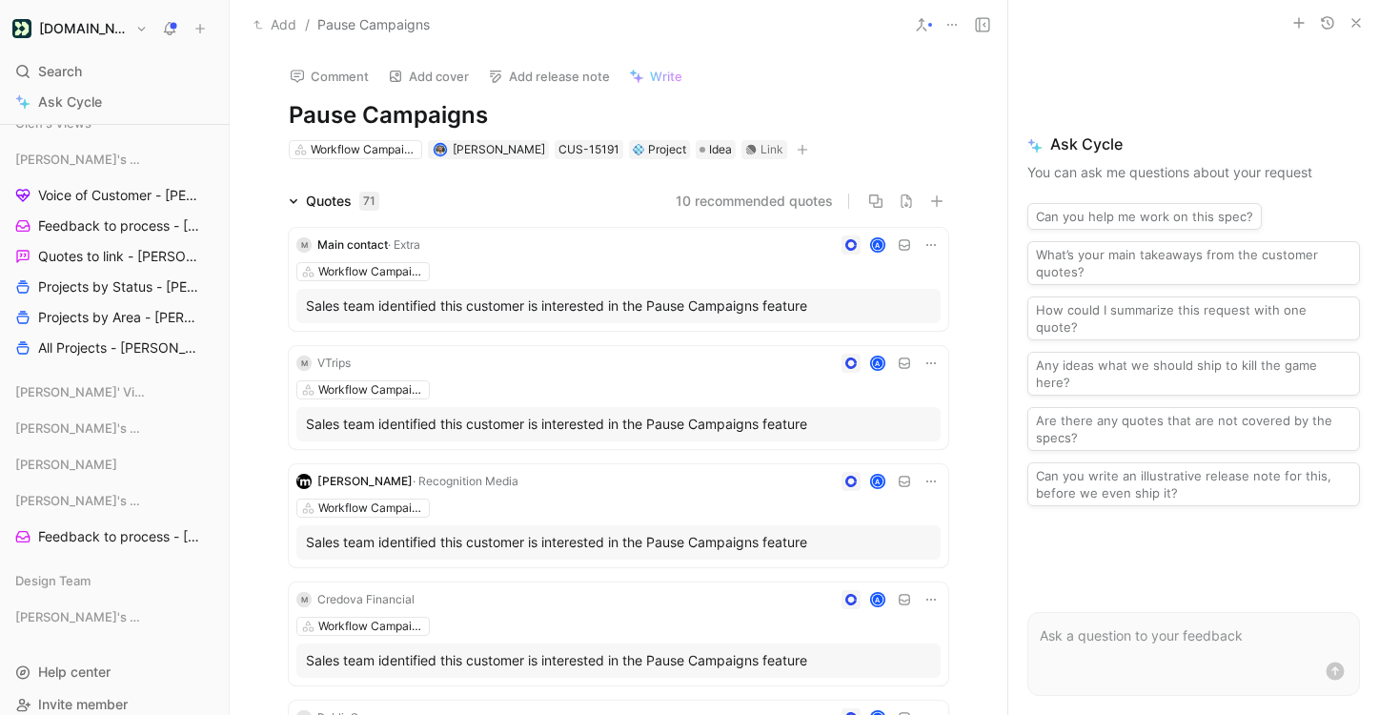
scroll to position [1029, 0]
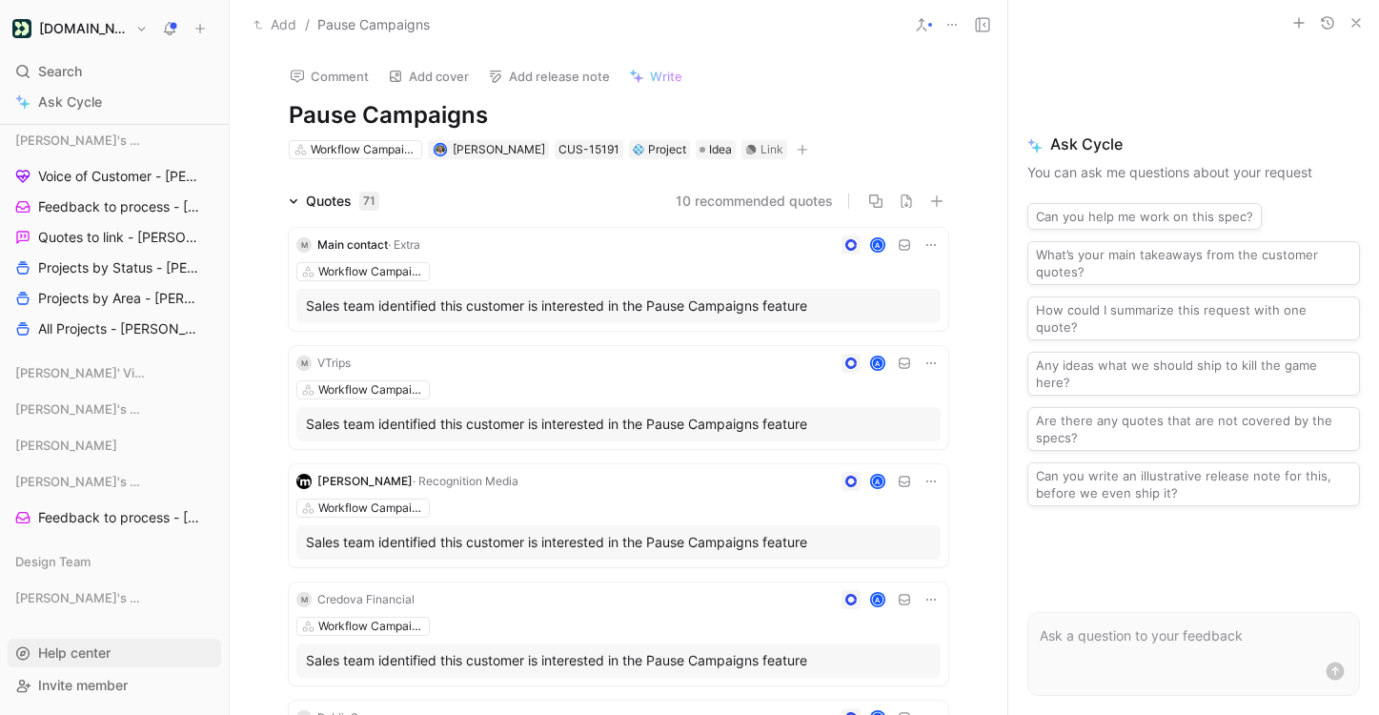
click at [81, 646] on span "Help center" at bounding box center [74, 652] width 72 height 16
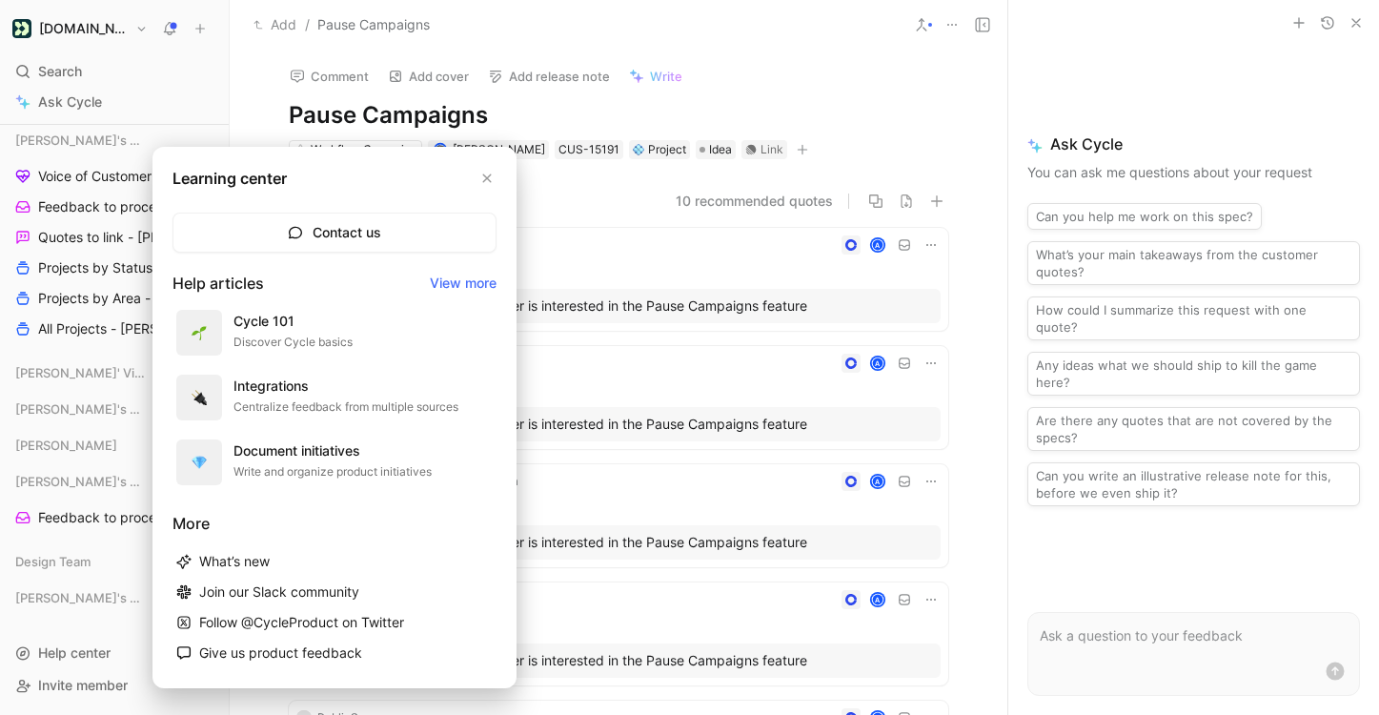
click at [451, 281] on link "View more" at bounding box center [463, 283] width 67 height 23
